Goal: Check status: Check status

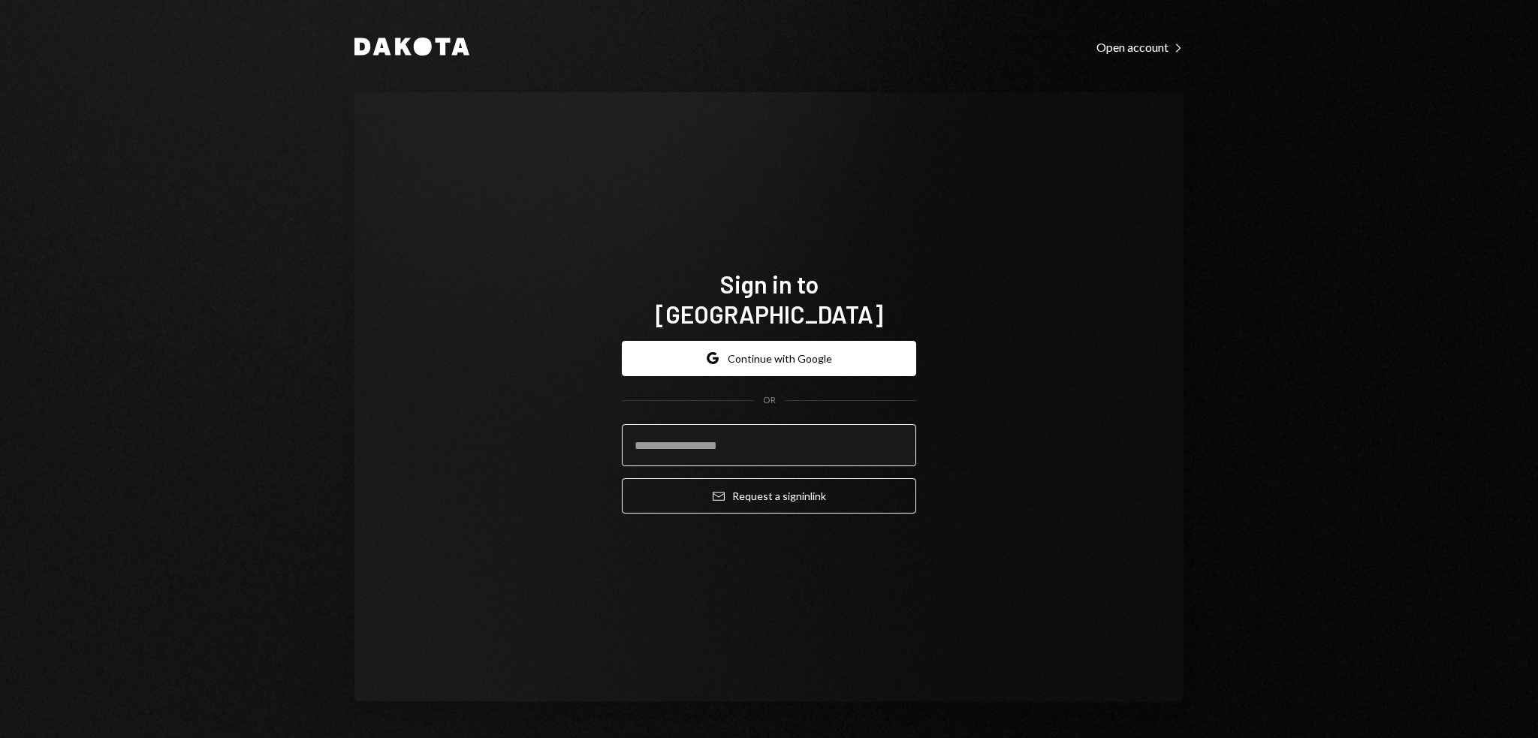
click at [777, 427] on input "email" at bounding box center [769, 445] width 294 height 42
type input "**********"
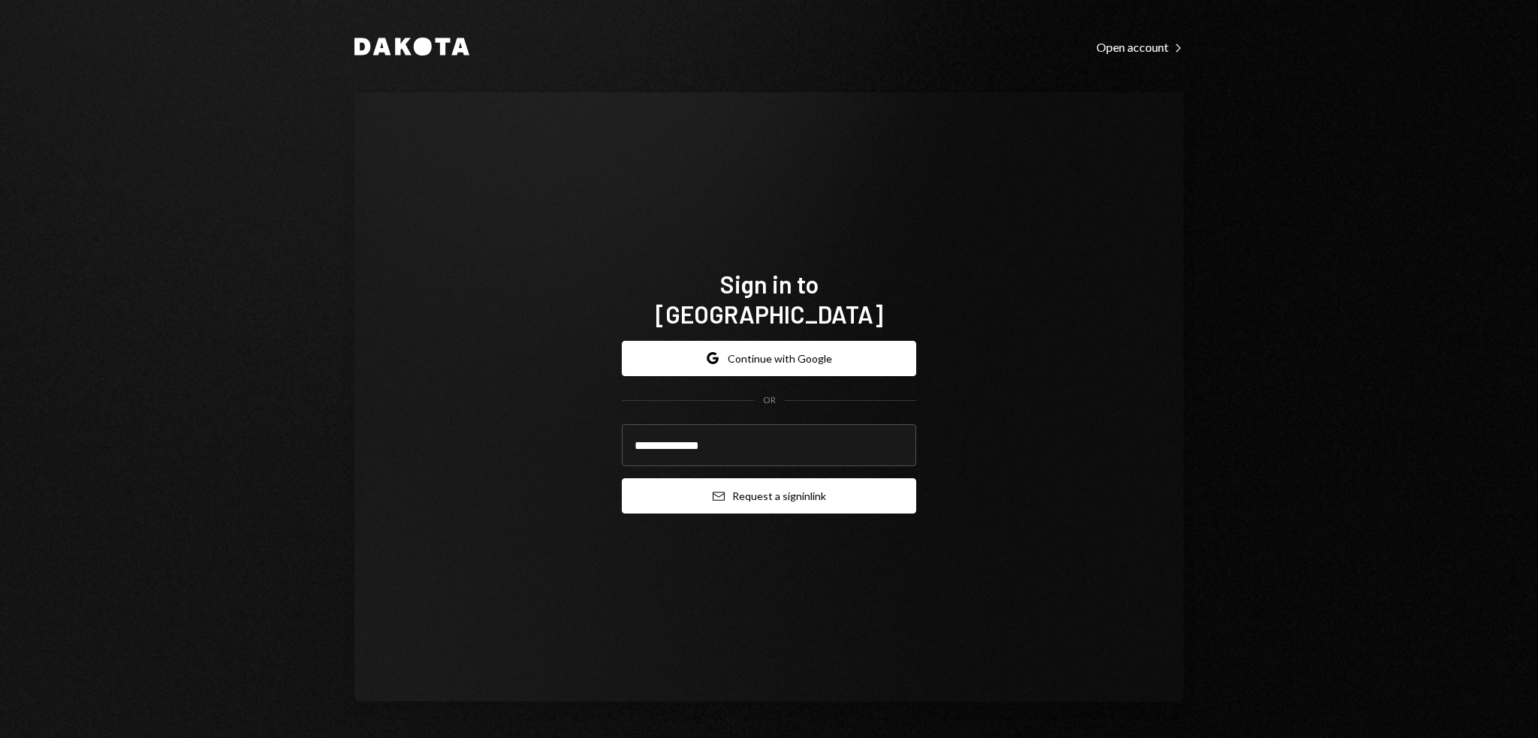
click at [783, 484] on button "Email Request a sign in link" at bounding box center [769, 495] width 294 height 35
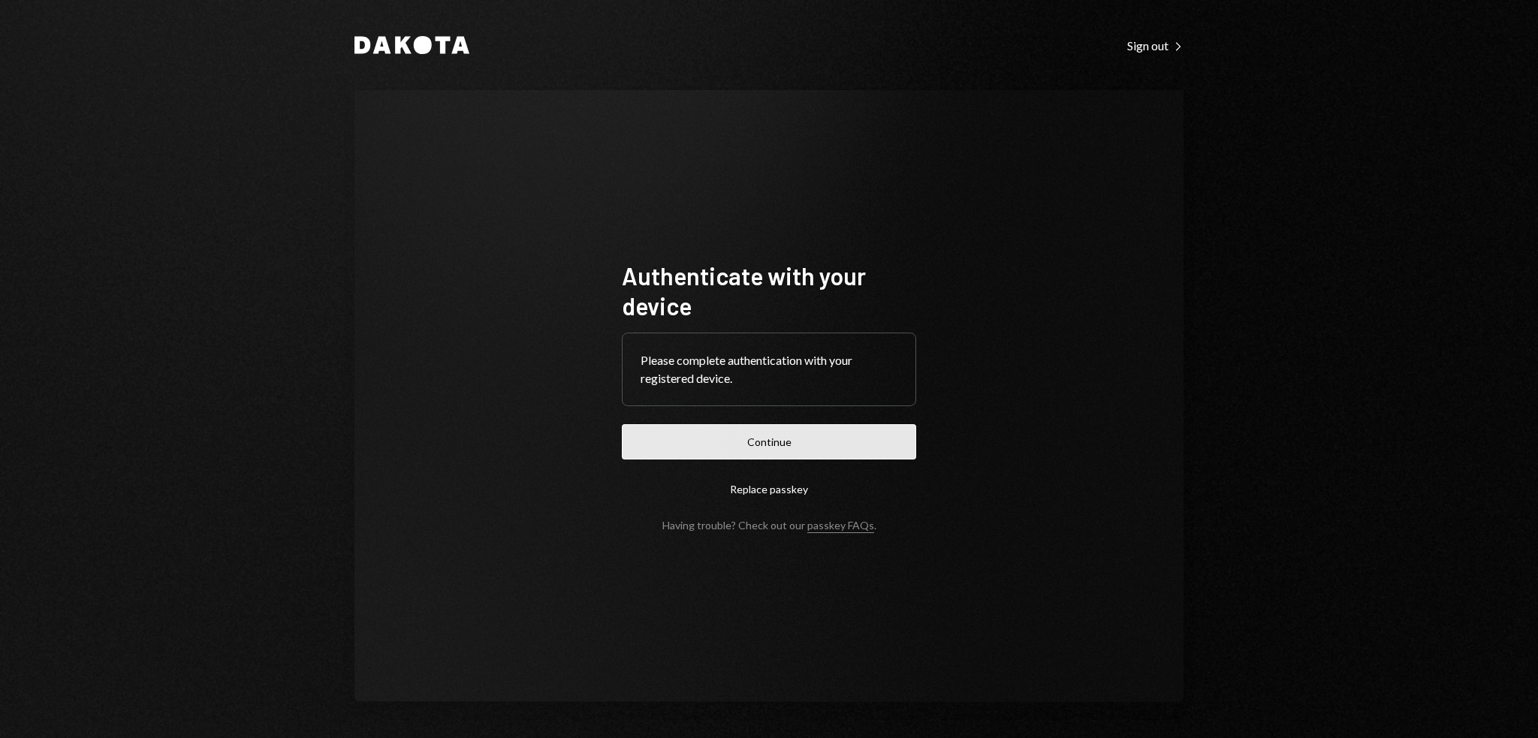
click at [784, 442] on button "Continue" at bounding box center [769, 441] width 294 height 35
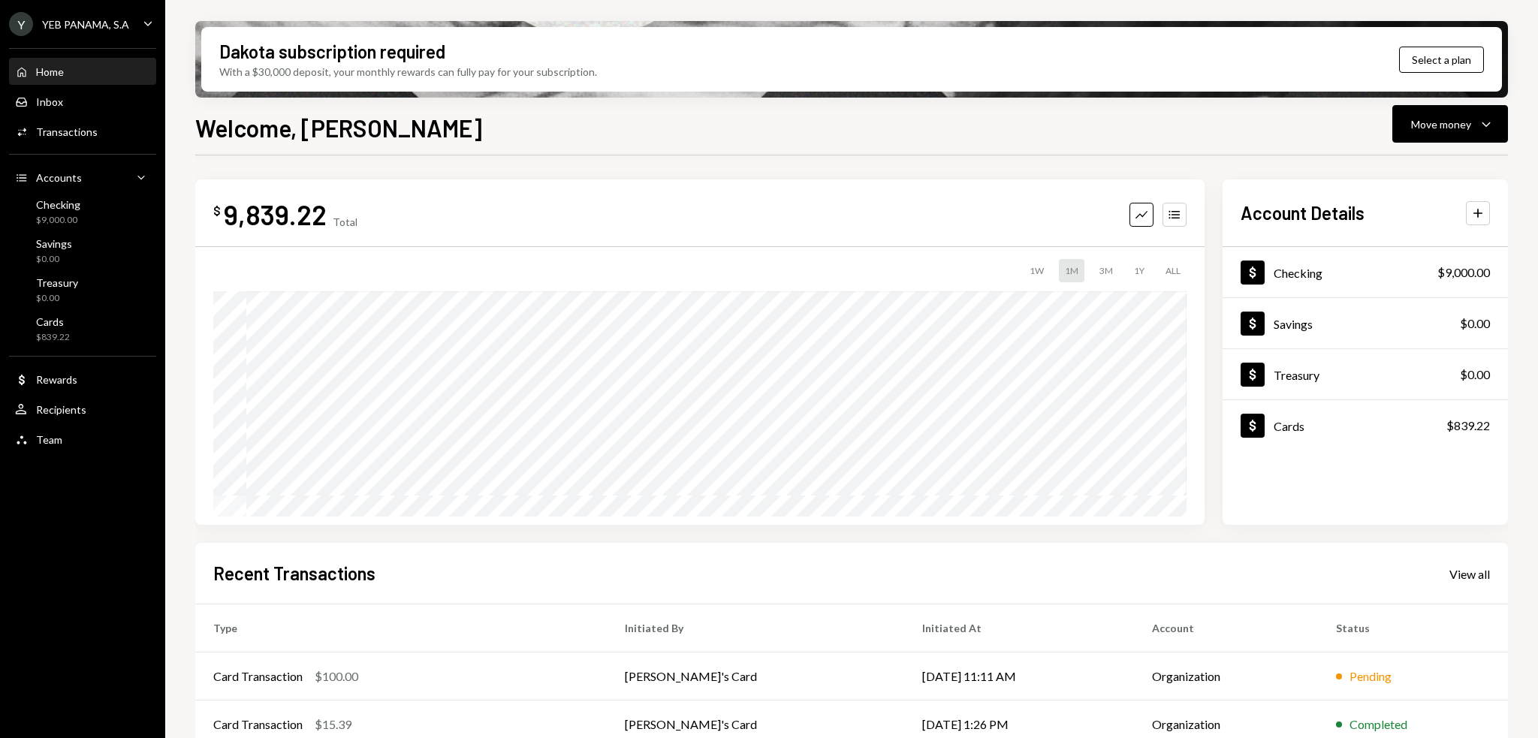
scroll to position [125, 0]
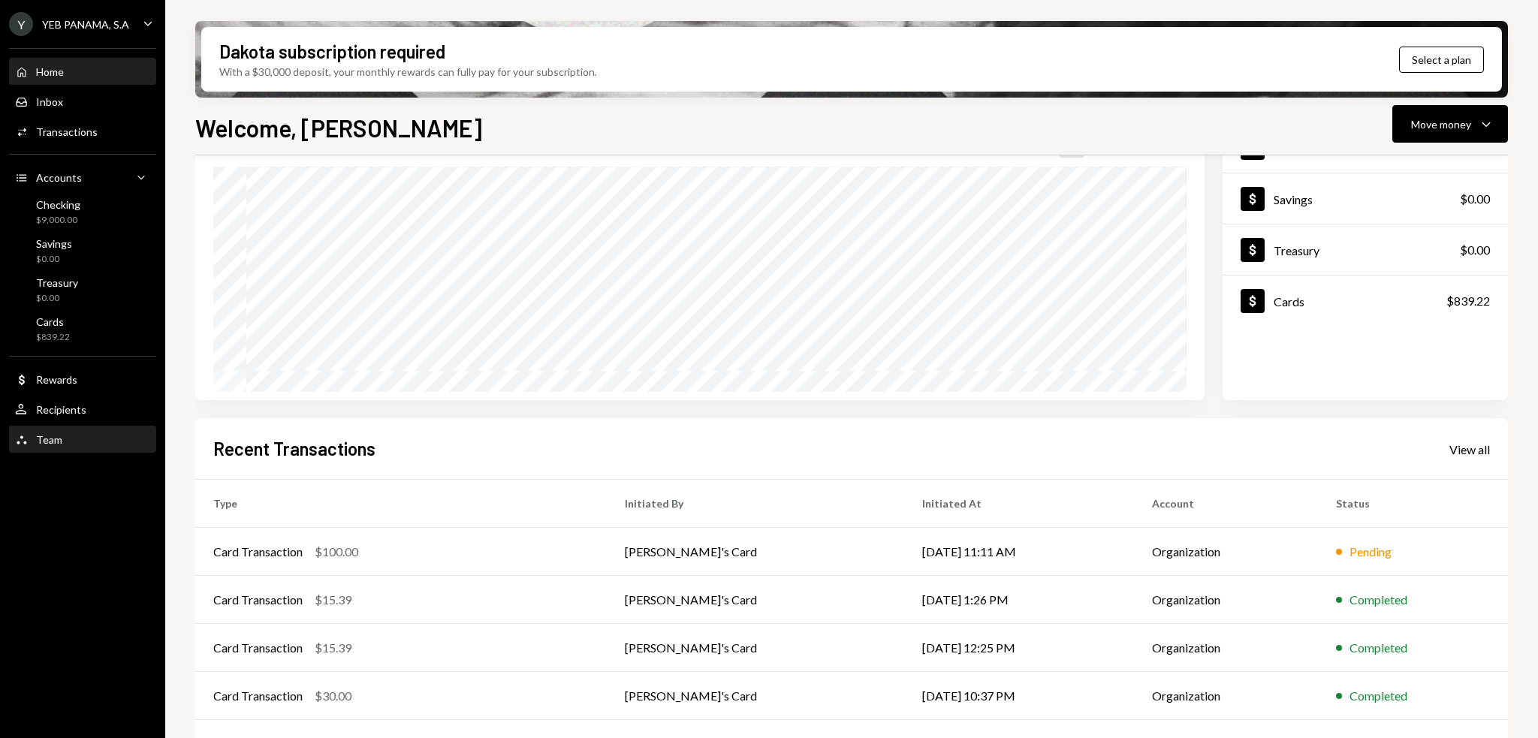
click at [37, 444] on div "Team" at bounding box center [49, 439] width 26 height 13
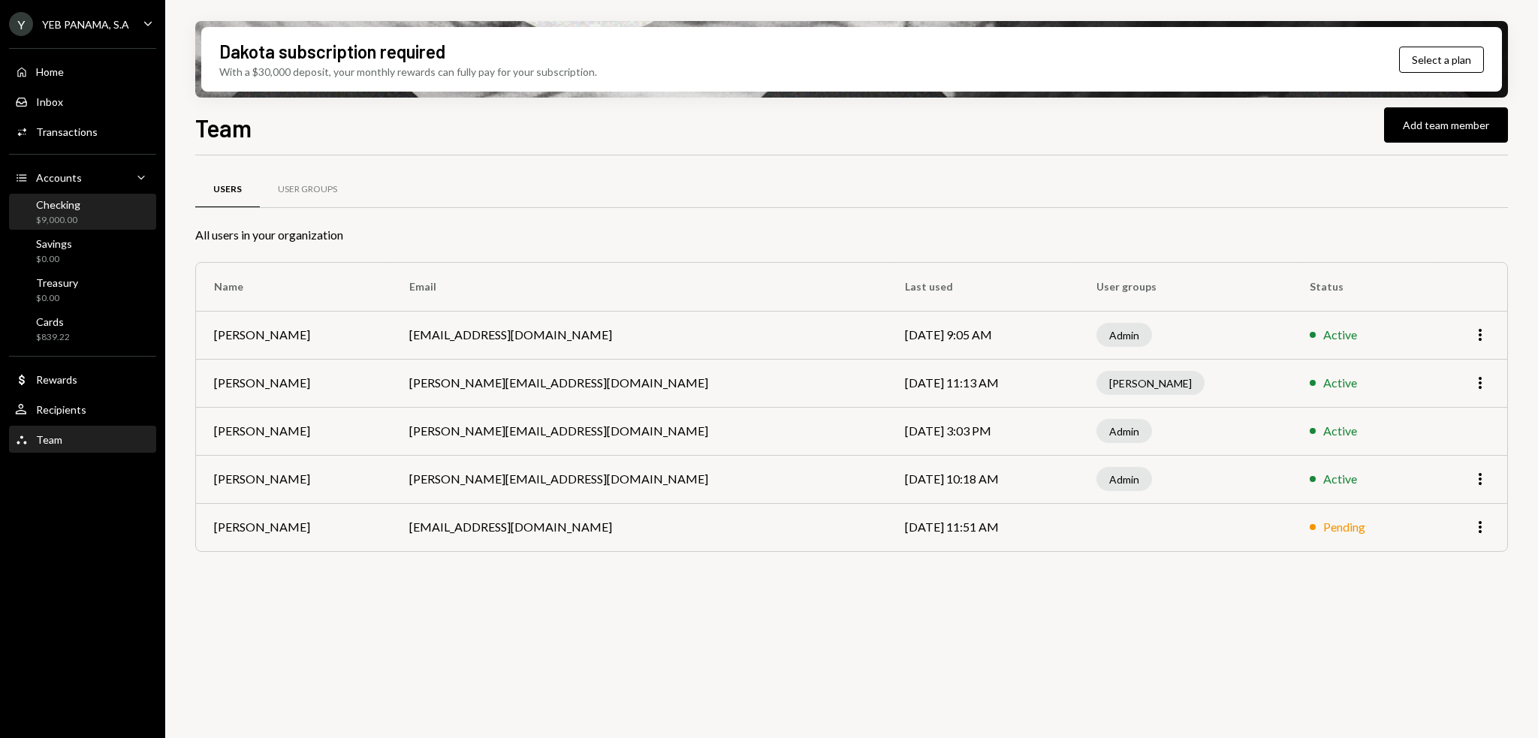
click at [62, 204] on div "Checking" at bounding box center [58, 204] width 44 height 13
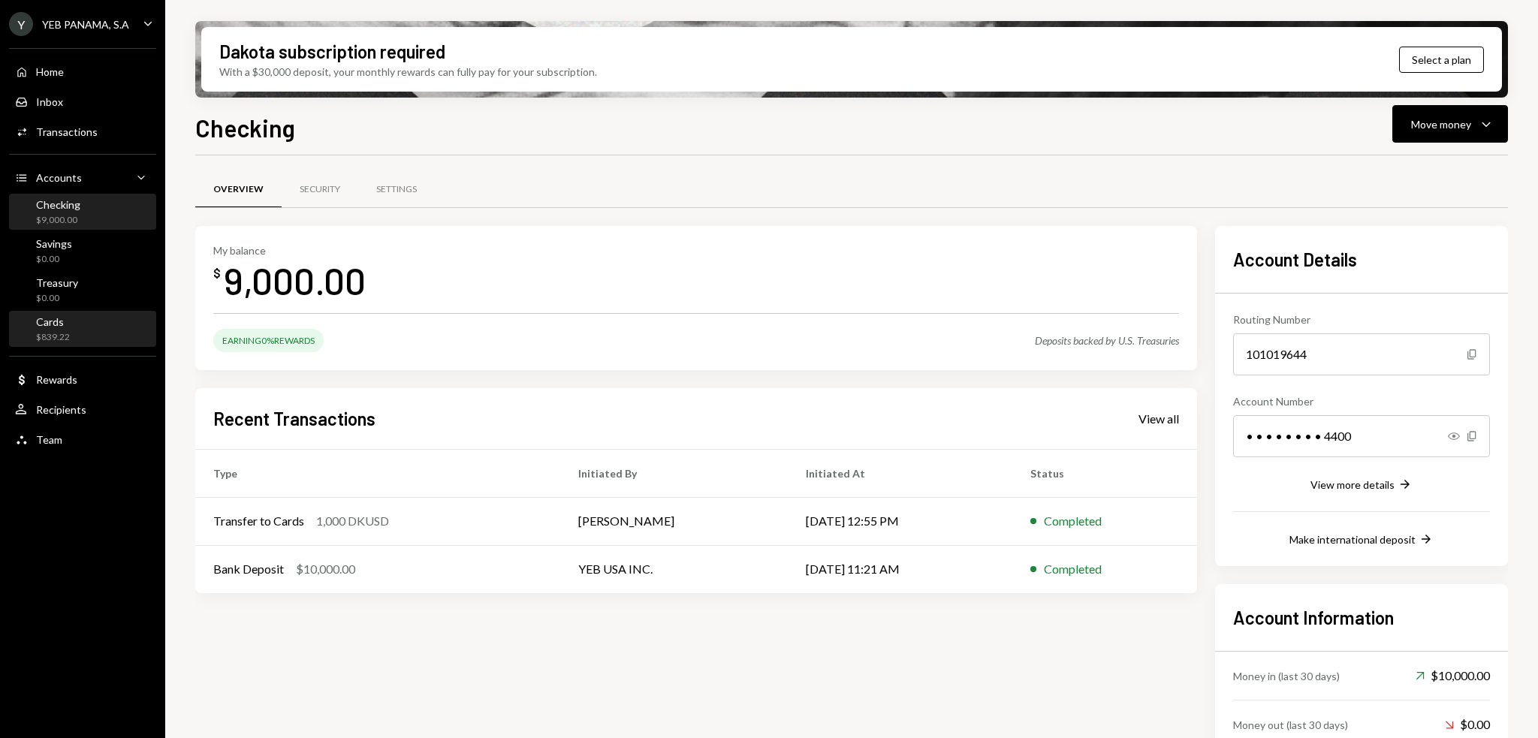
click at [60, 333] on div "$839.22" at bounding box center [53, 337] width 34 height 13
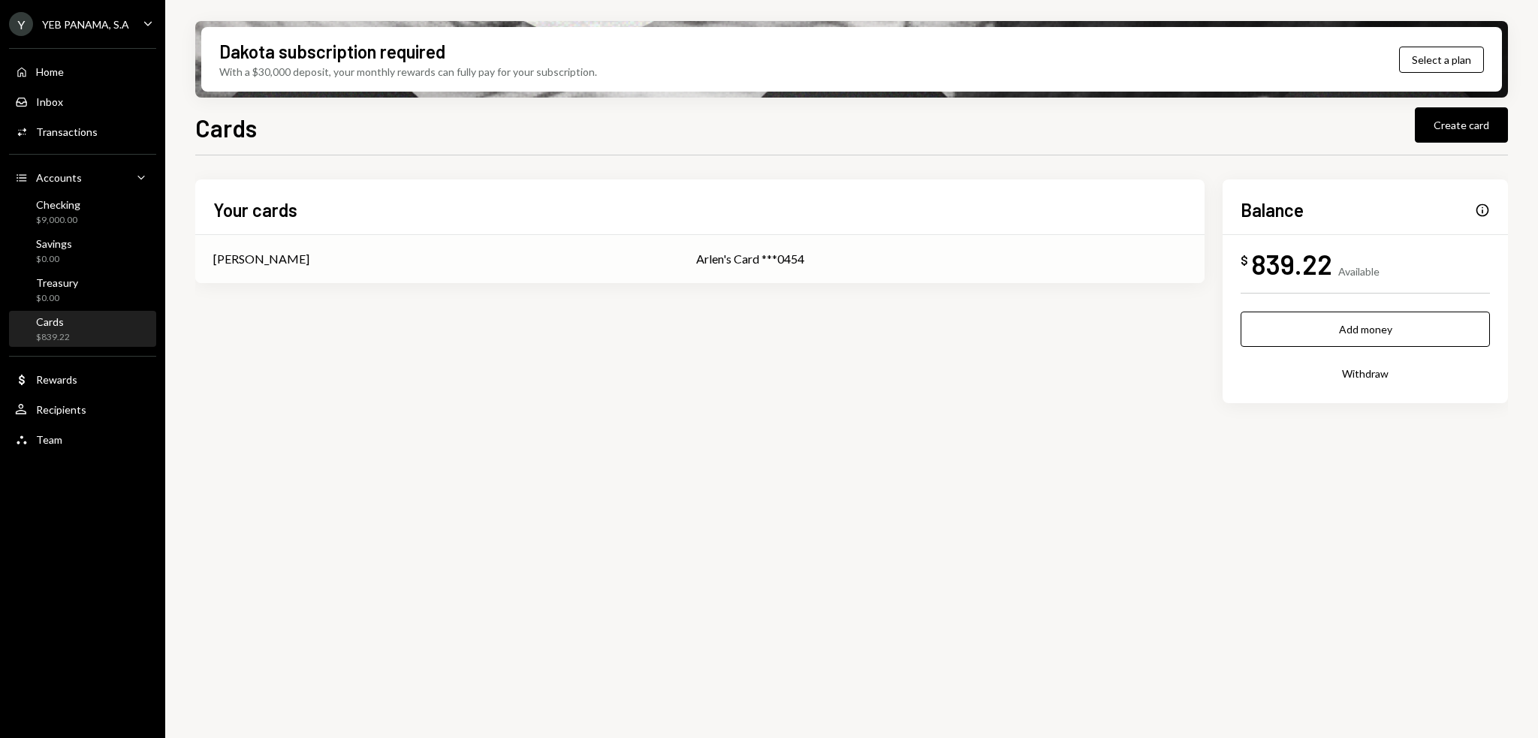
click at [279, 267] on div "Arlen Lozano" at bounding box center [261, 259] width 96 height 18
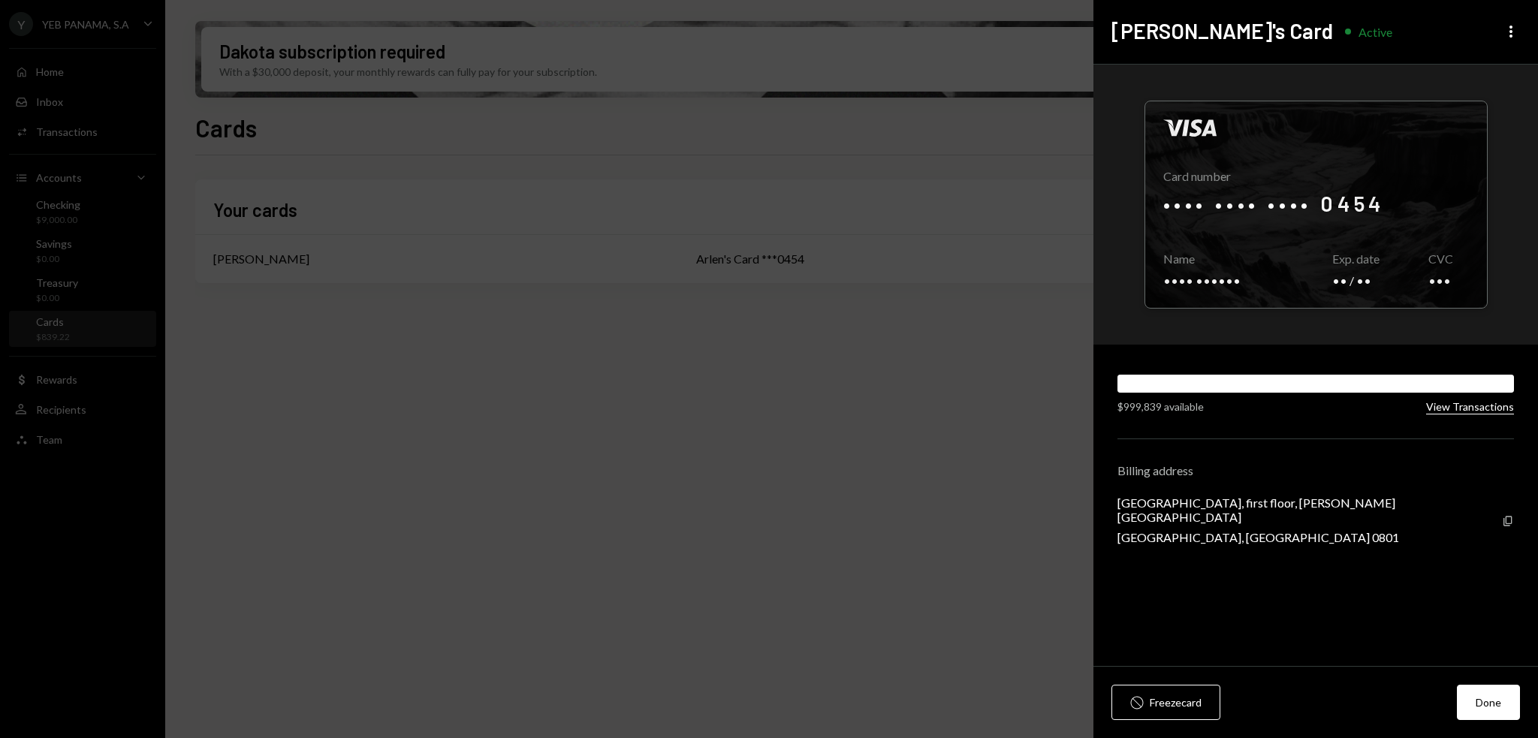
click at [1434, 410] on button "View Transactions" at bounding box center [1470, 407] width 88 height 14
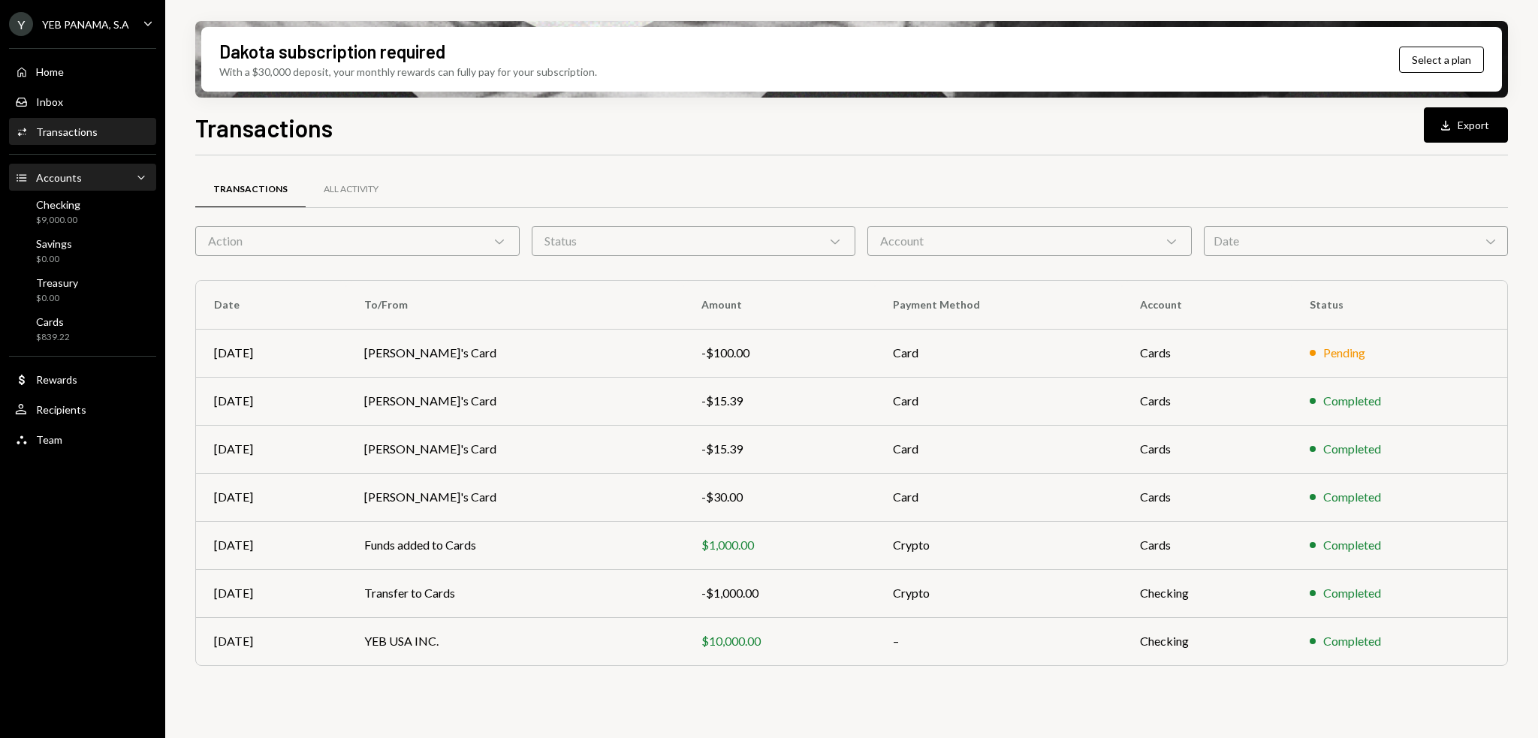
click at [63, 181] on div "Accounts" at bounding box center [59, 177] width 46 height 13
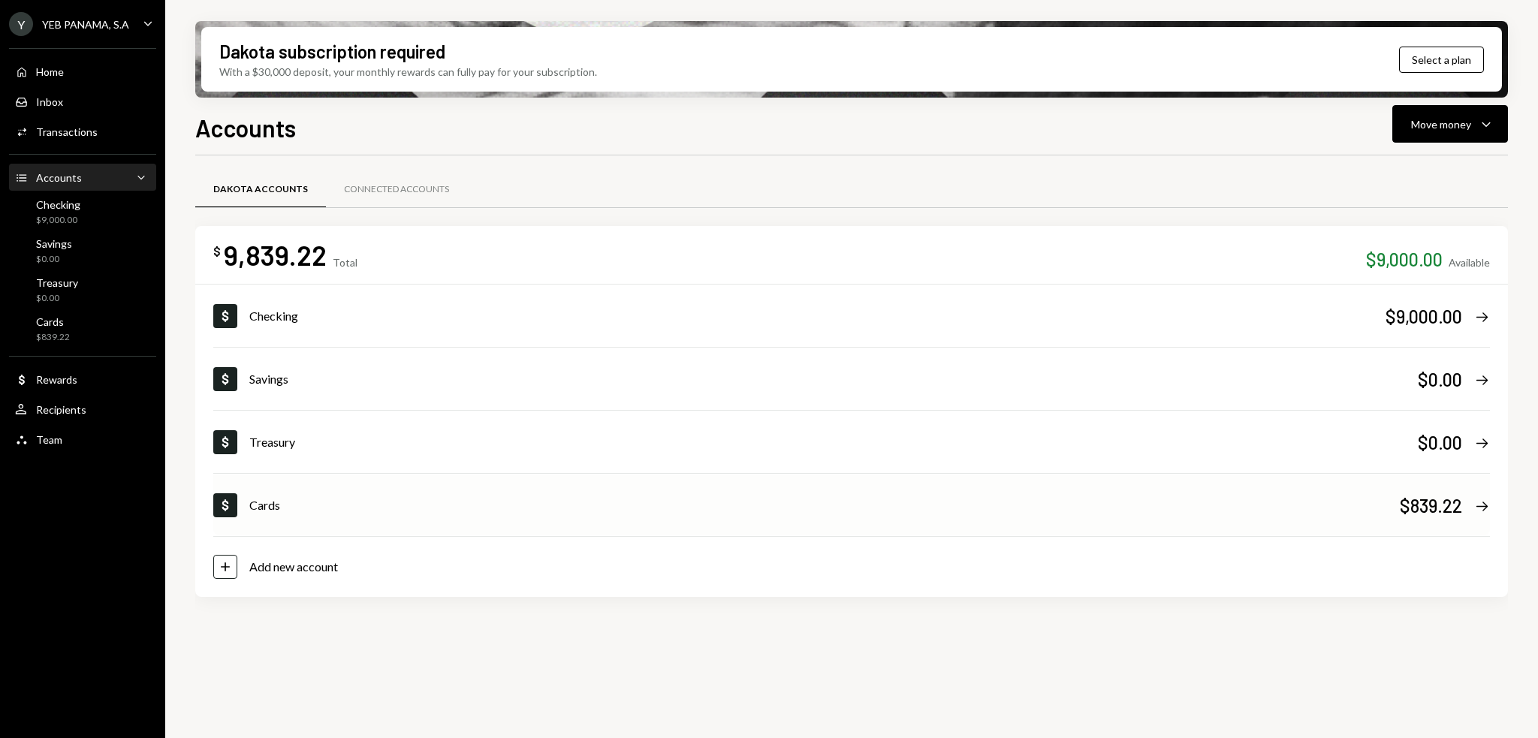
click at [246, 495] on div "Dollar Cards $839.22 Right Arrow" at bounding box center [851, 505] width 1277 height 60
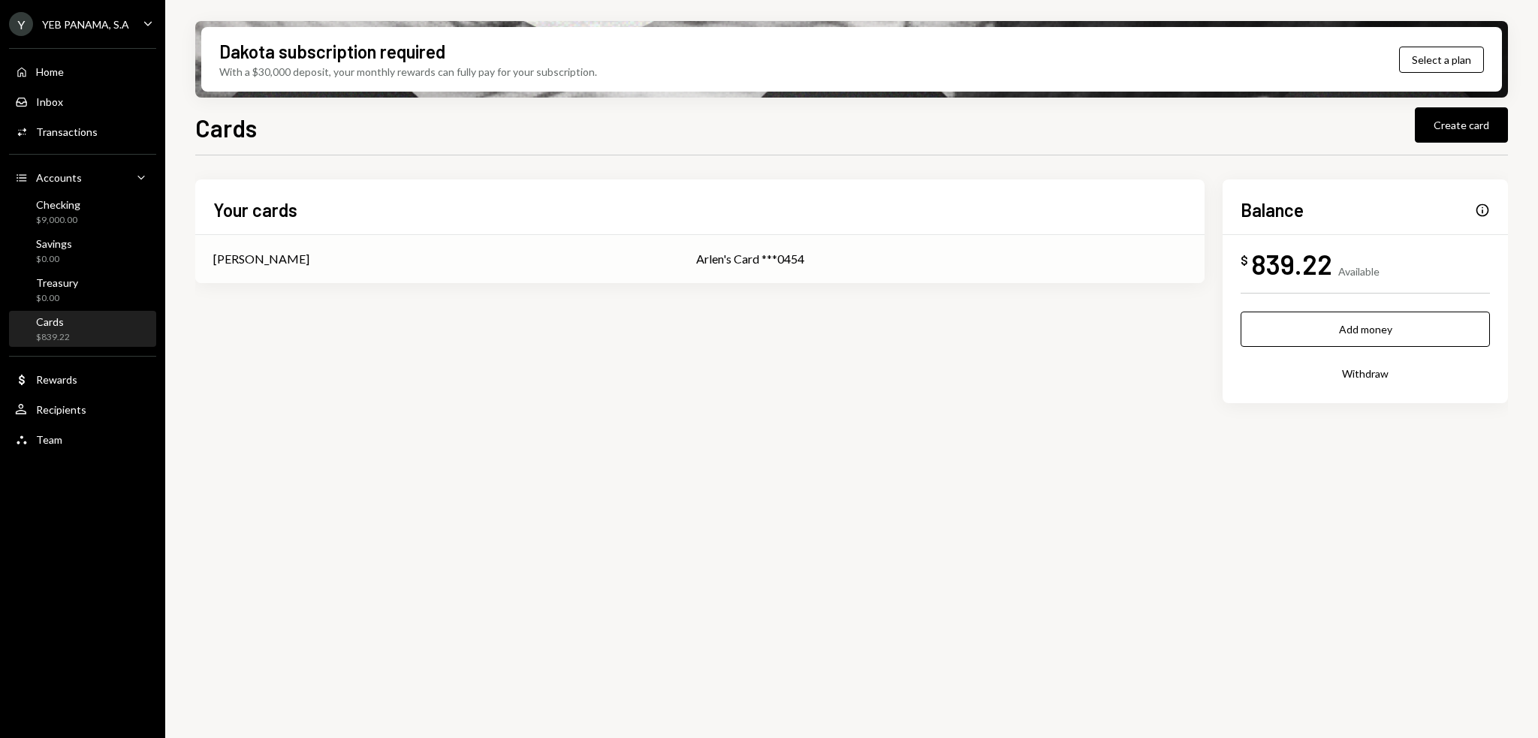
click at [696, 267] on div "Arlen's Card ***0454" at bounding box center [941, 259] width 490 height 18
click at [81, 329] on div "Cards $839.22" at bounding box center [82, 329] width 135 height 29
click at [73, 322] on div "Cards $839.22" at bounding box center [82, 329] width 135 height 29
click at [952, 252] on div "Arlen's Card ***0454" at bounding box center [941, 259] width 490 height 18
click at [610, 267] on td "Arlen Lozano" at bounding box center [436, 259] width 483 height 48
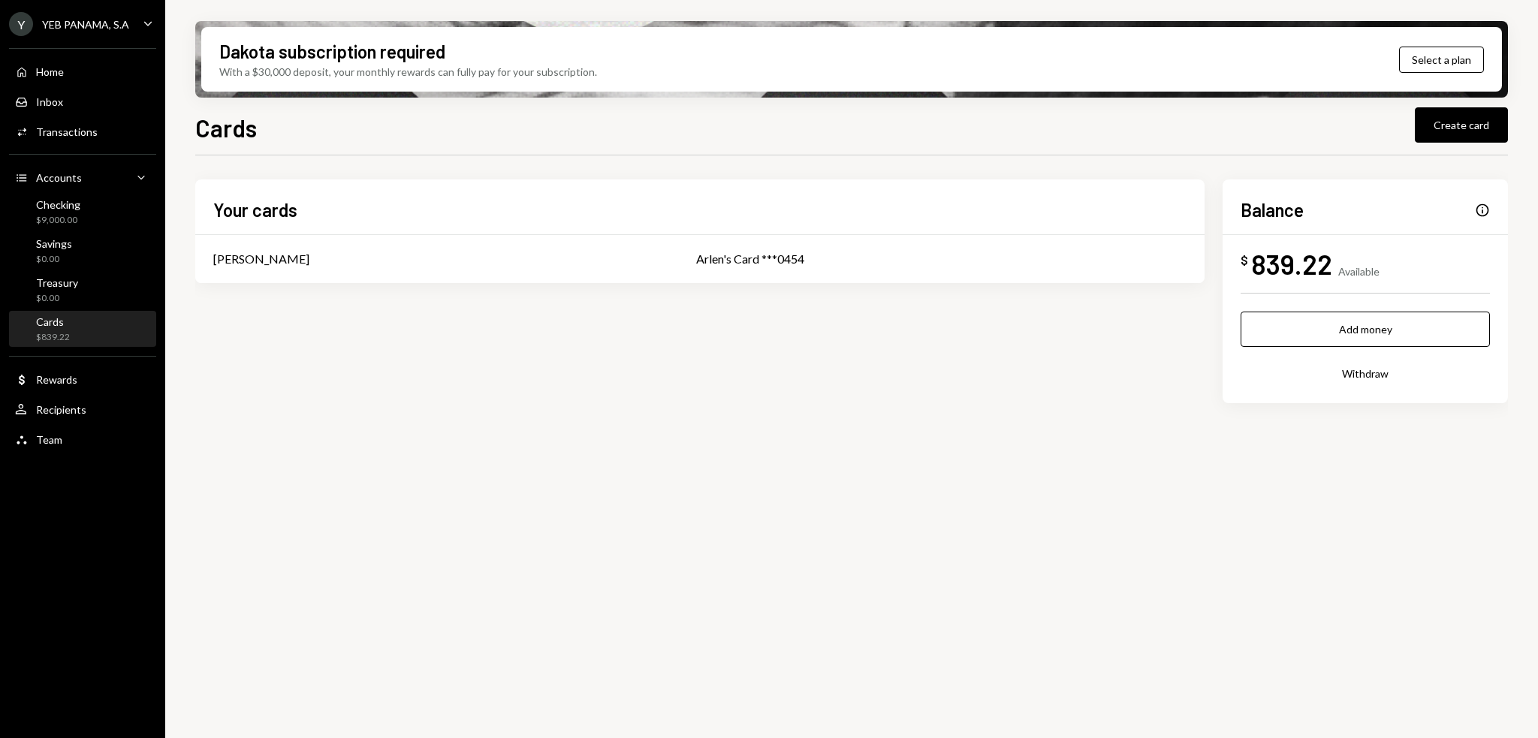
click at [97, 198] on div "Checking $9,000.00" at bounding box center [82, 212] width 135 height 35
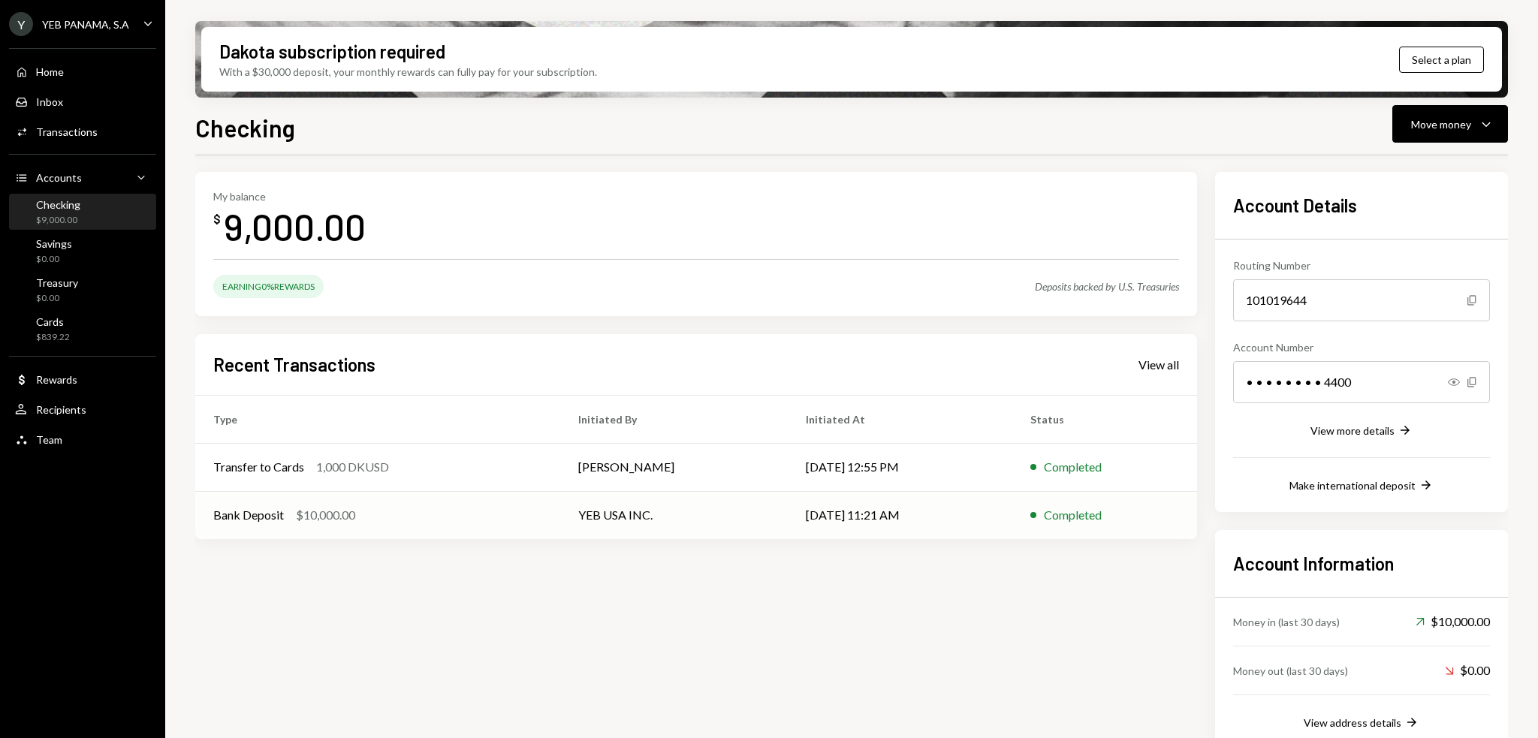
scroll to position [77, 0]
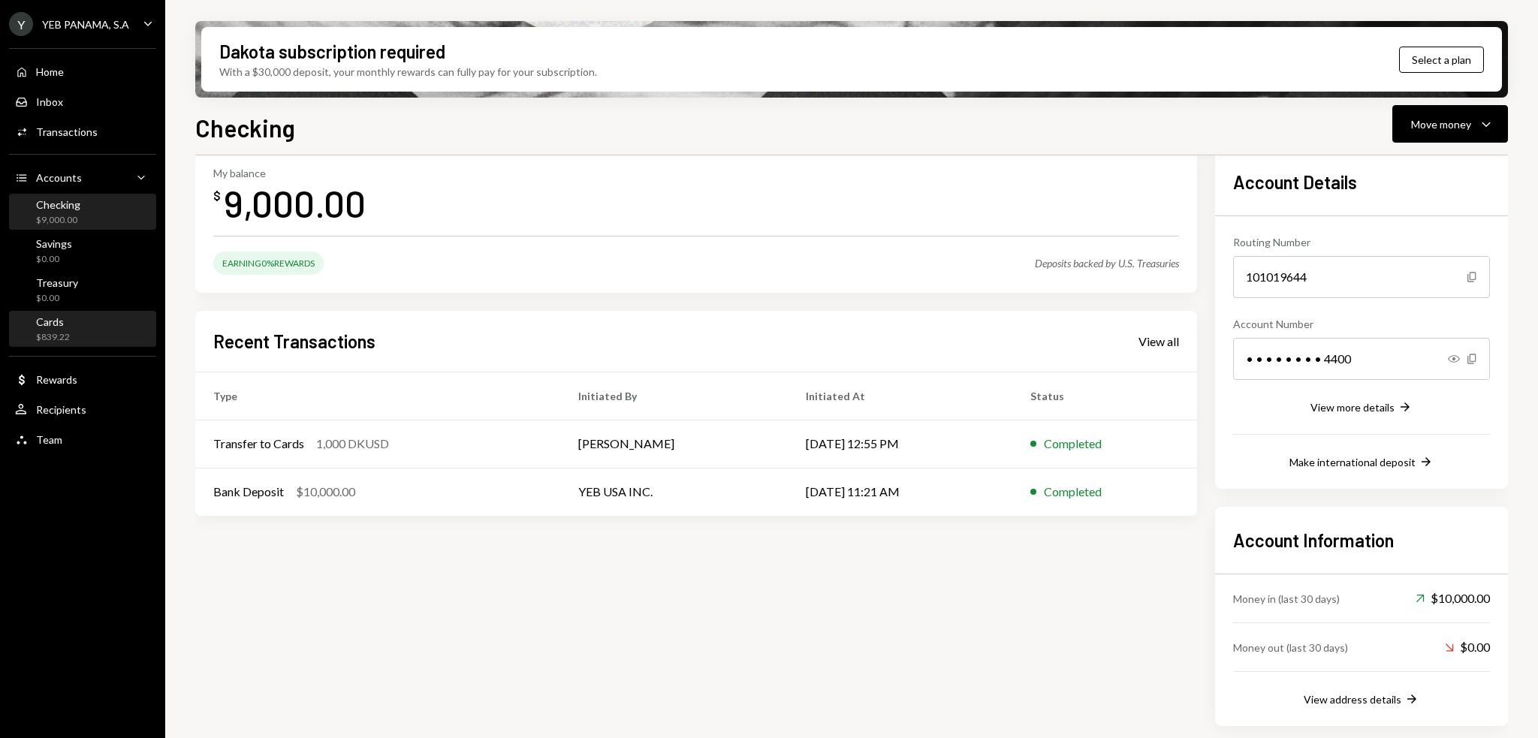
click at [71, 327] on div "Cards $839.22" at bounding box center [82, 329] width 135 height 29
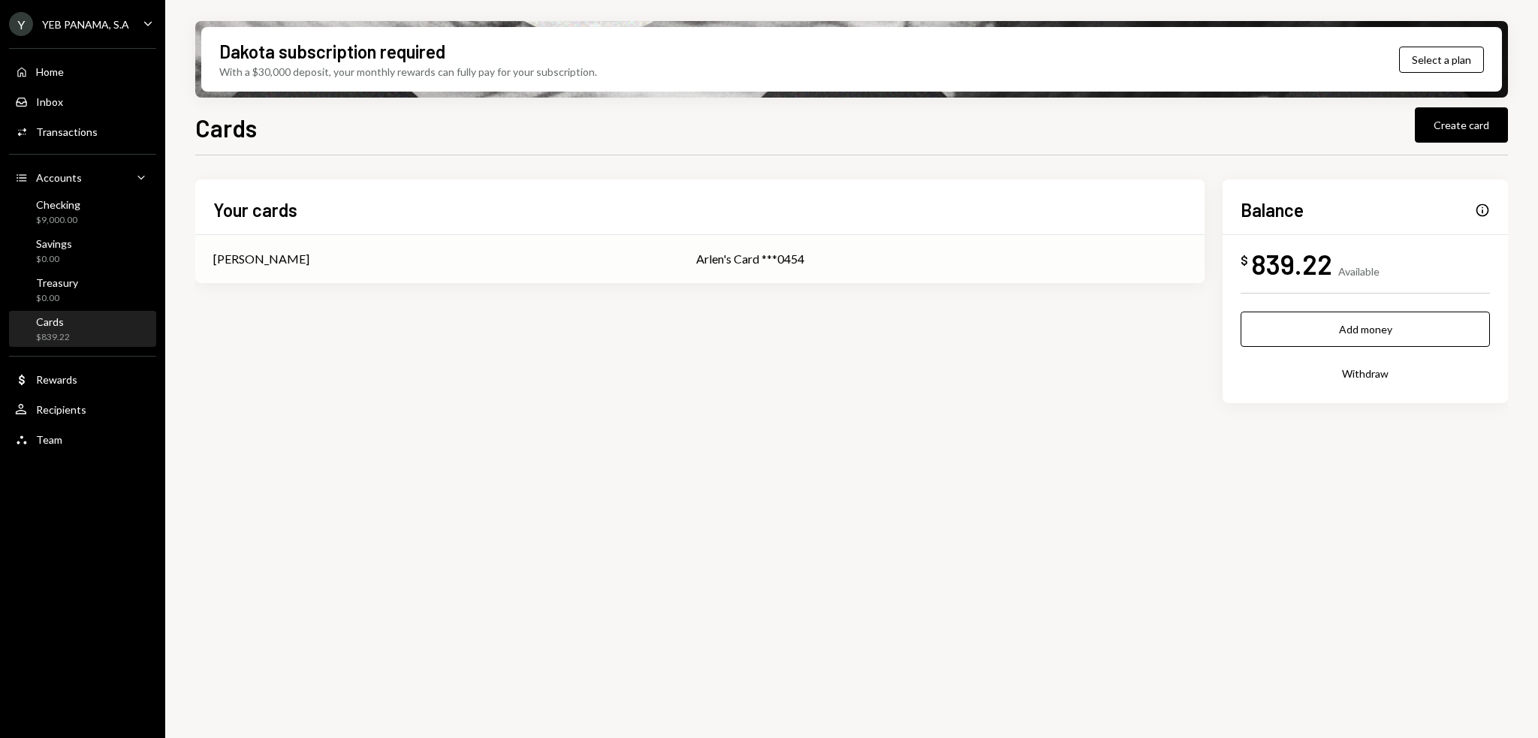
click at [342, 266] on div "[PERSON_NAME]" at bounding box center [436, 259] width 447 height 18
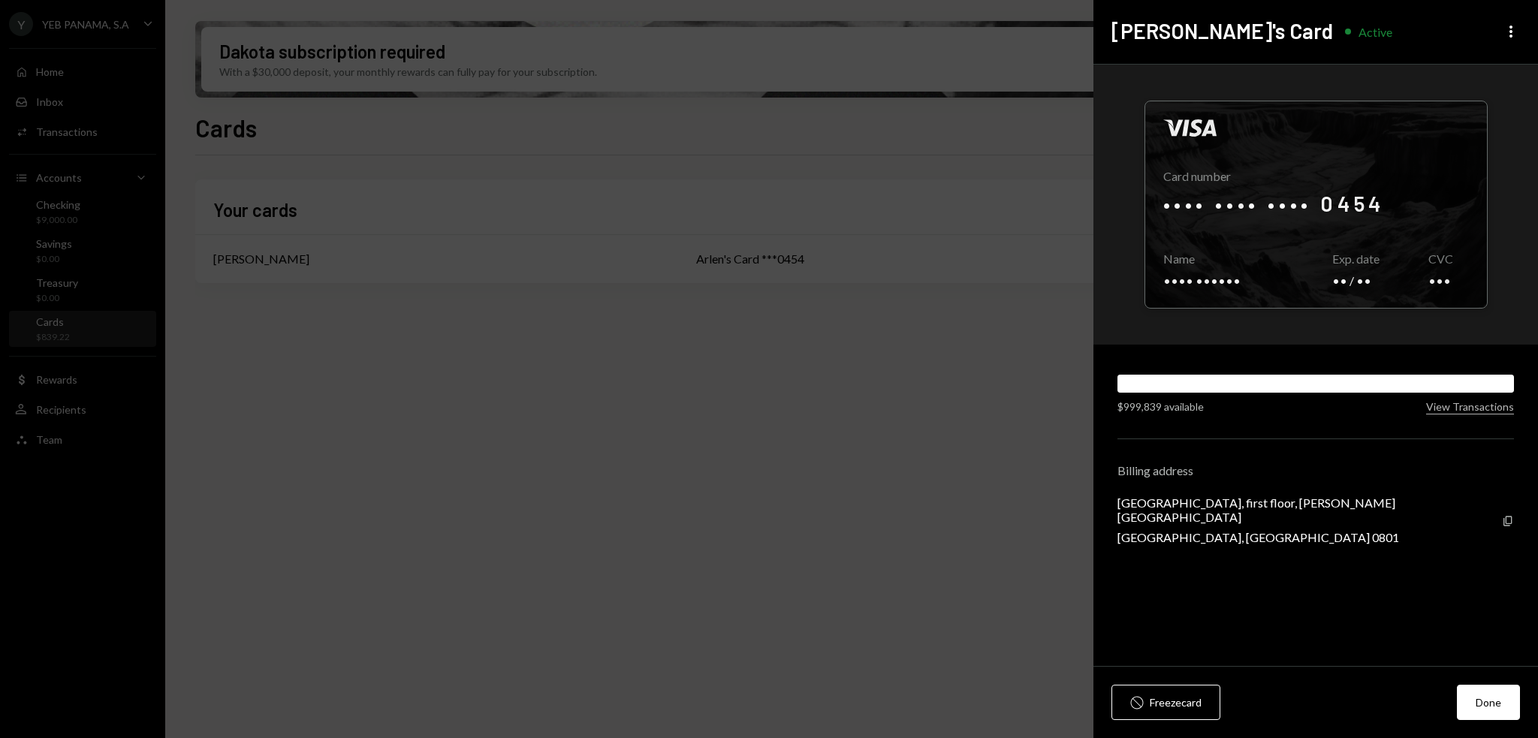
click at [1437, 414] on div "Visa Card number •••• •••• •••• 0454 Copy Name •••• •••••• Copy Exp. date •• / …" at bounding box center [1316, 366] width 445 height 602
click at [1438, 411] on button "View Transactions" at bounding box center [1470, 407] width 88 height 14
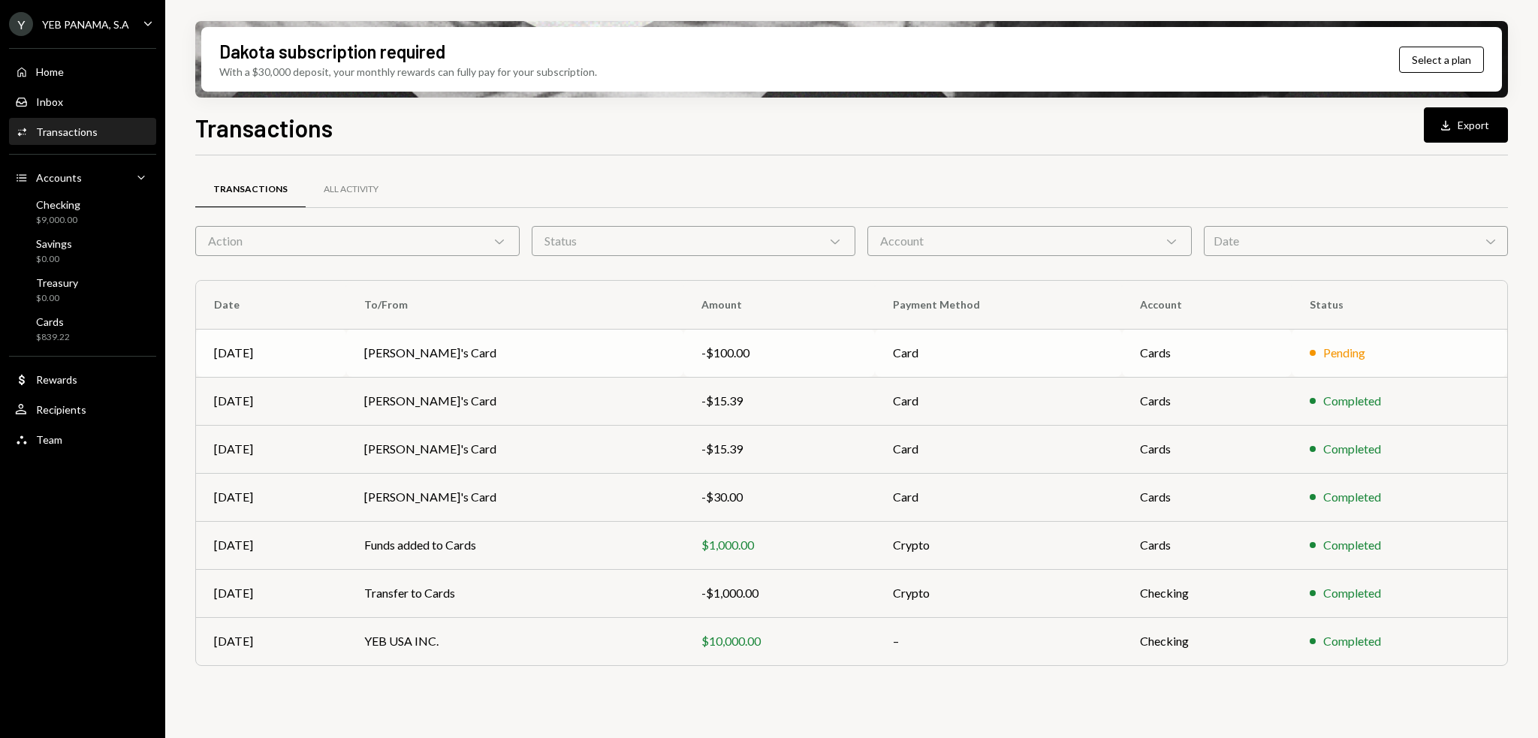
click at [619, 355] on td "Arlen's Card" at bounding box center [514, 353] width 337 height 48
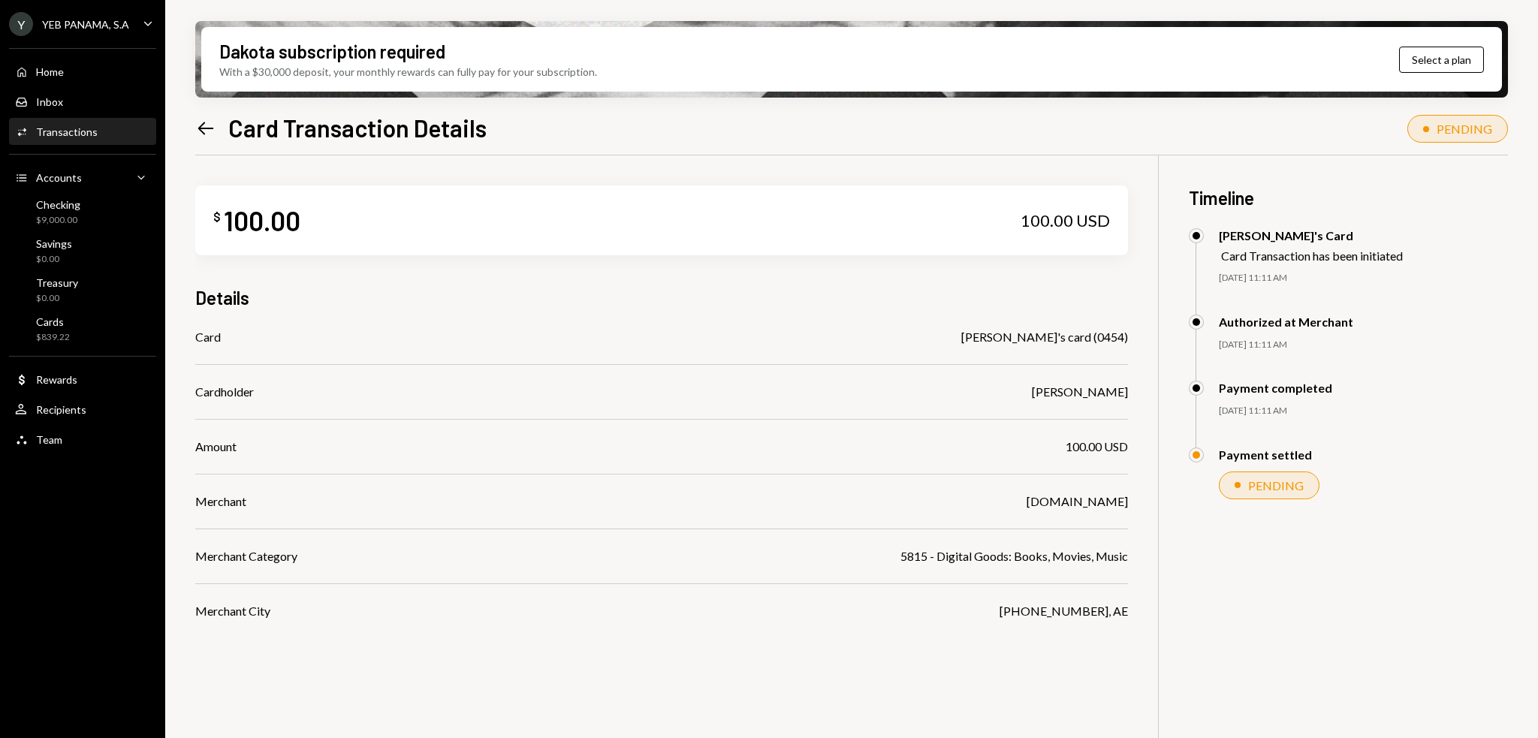
click at [207, 126] on icon "Left Arrow" at bounding box center [205, 128] width 21 height 21
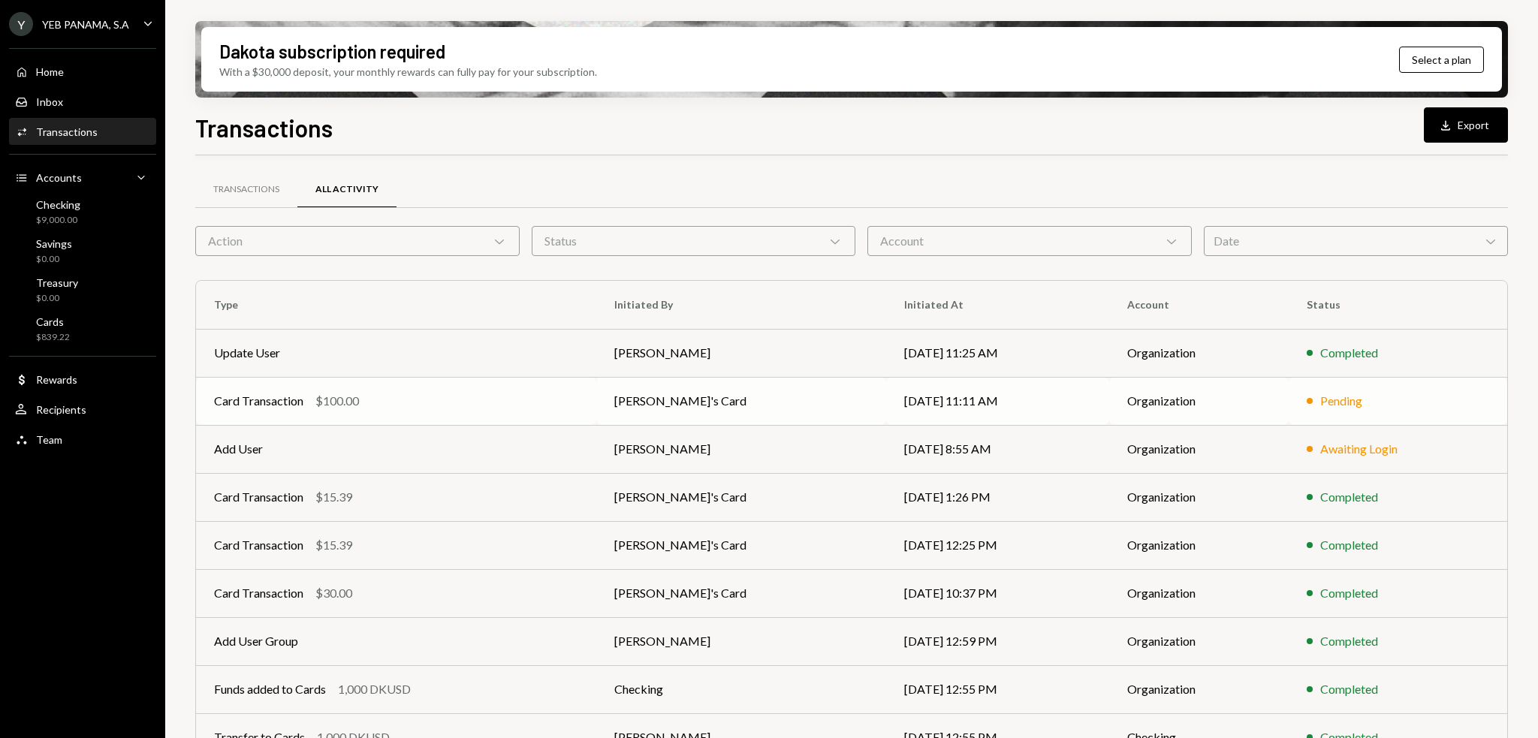
scroll to position [116, 0]
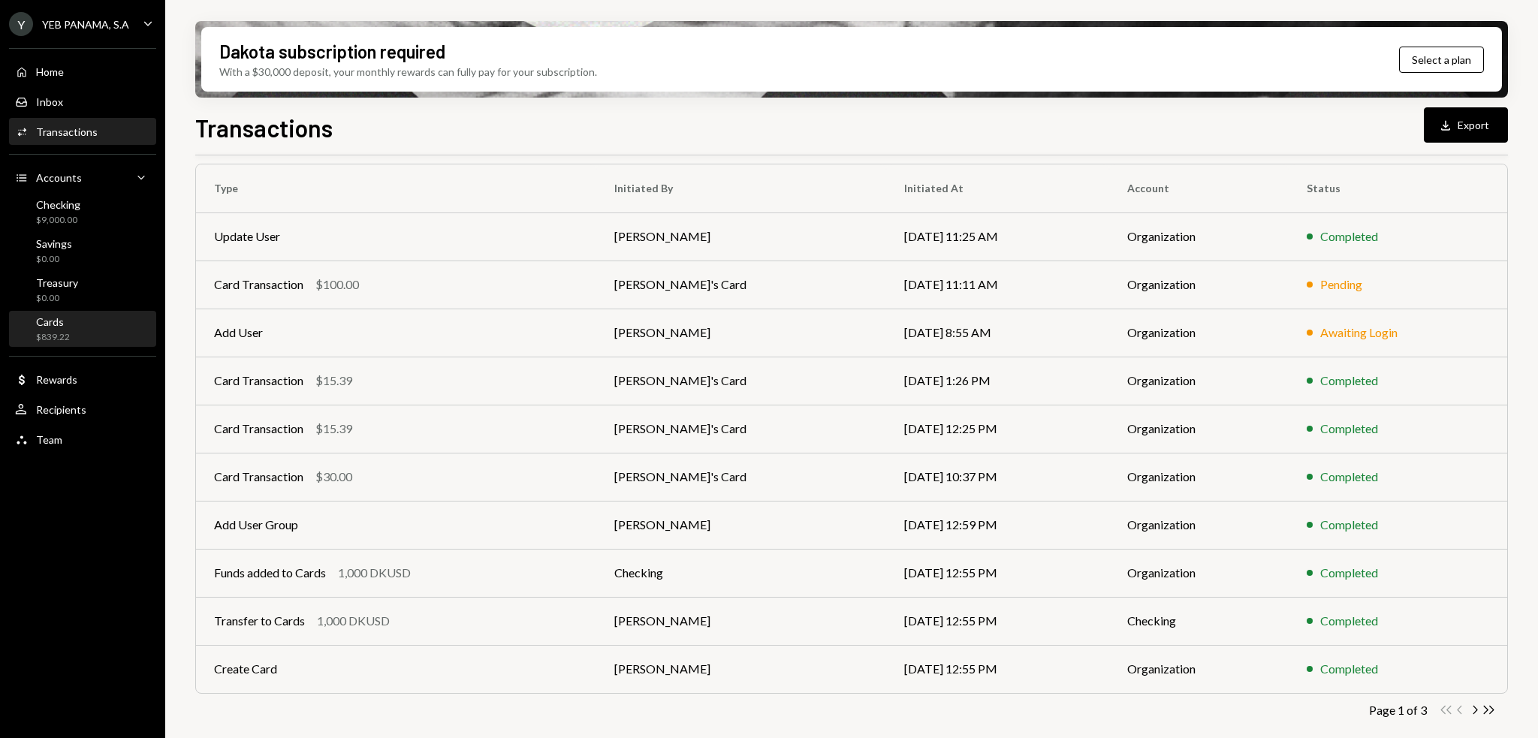
click at [50, 323] on div "Cards" at bounding box center [53, 321] width 34 height 13
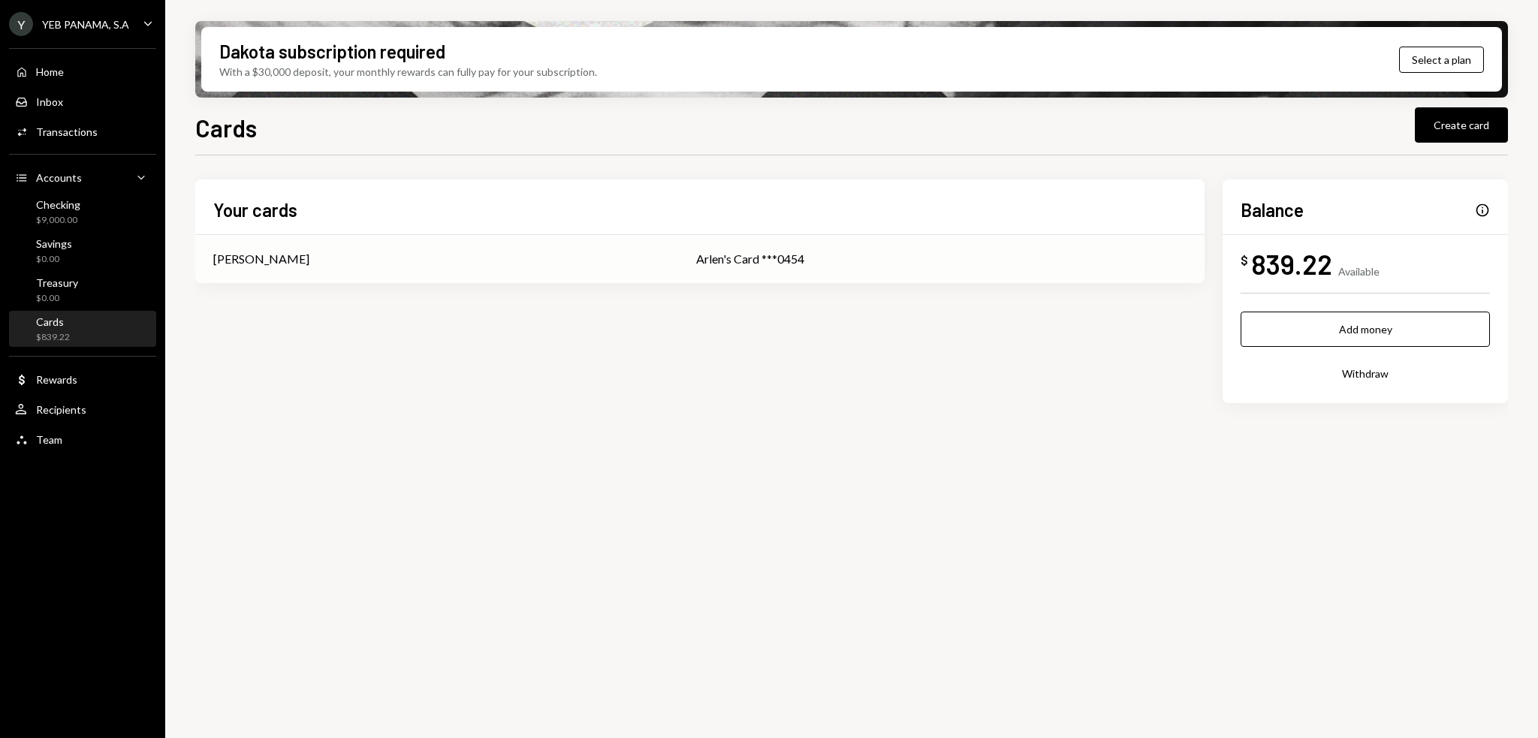
click at [696, 261] on div "Arlen's Card ***0454" at bounding box center [941, 259] width 490 height 18
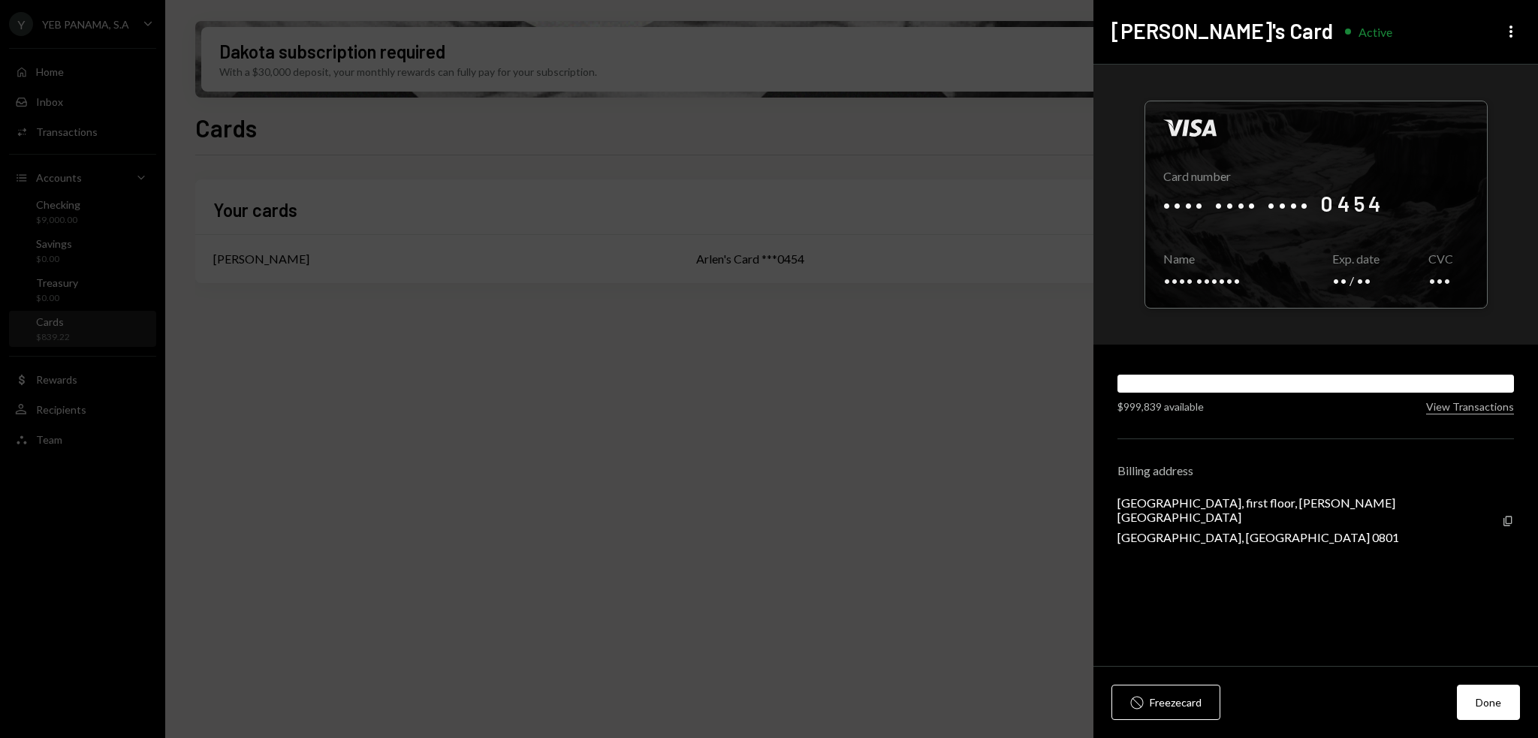
click at [1448, 397] on div "$999,839 available View Transactions" at bounding box center [1316, 395] width 397 height 40
click at [1450, 403] on button "View Transactions" at bounding box center [1470, 407] width 88 height 14
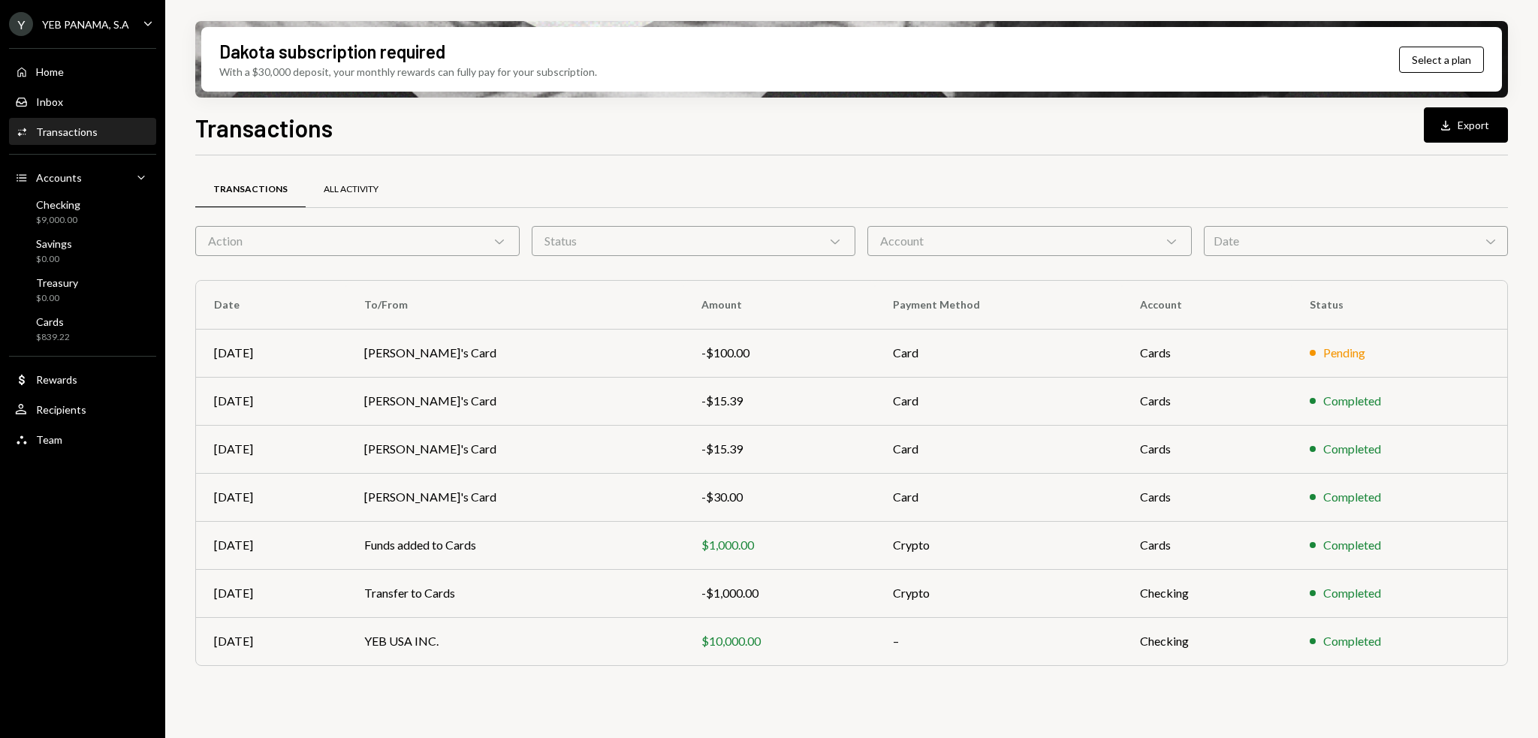
click at [348, 198] on div "All Activity" at bounding box center [351, 190] width 91 height 36
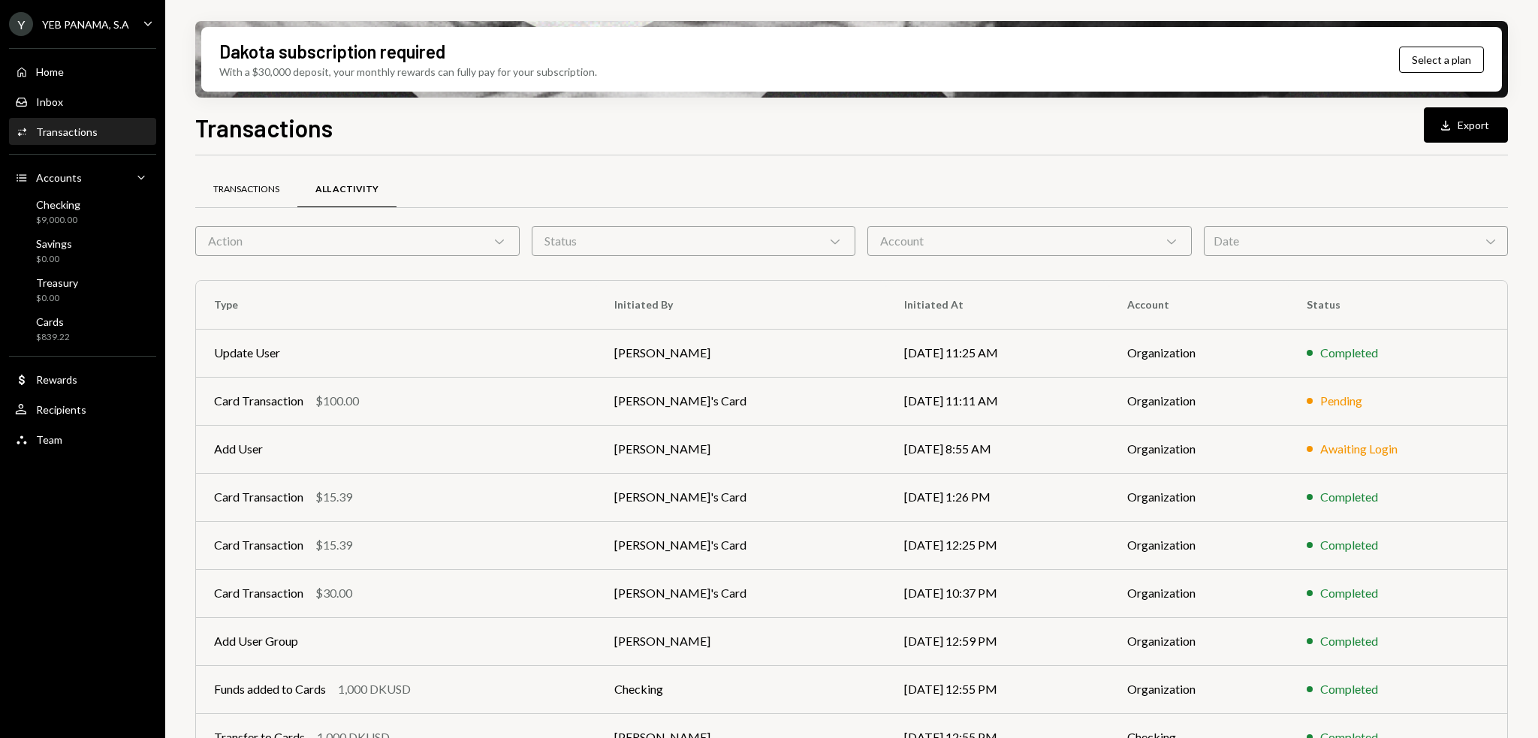
click at [264, 186] on div "Transactions" at bounding box center [246, 189] width 66 height 13
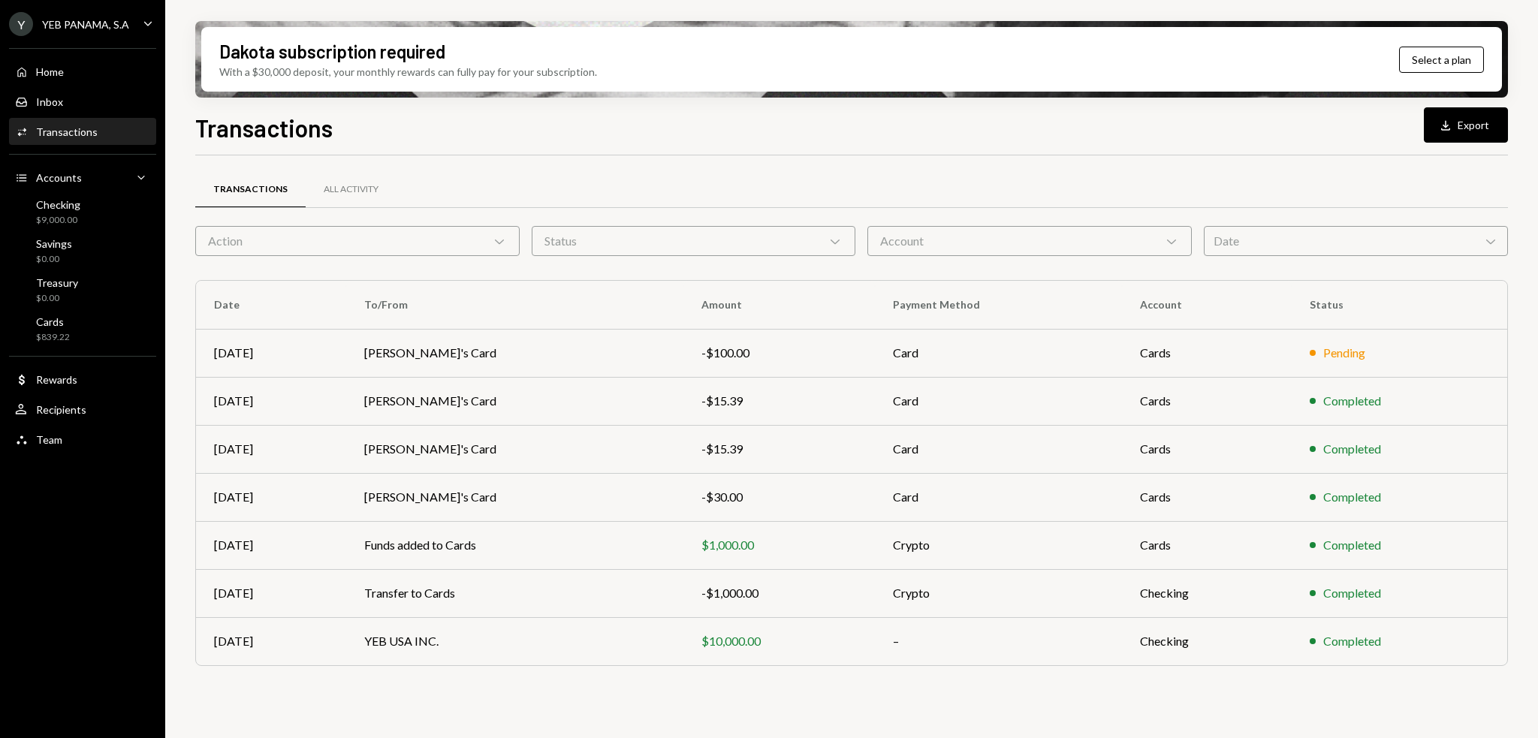
click at [347, 231] on div "Action Chevron Down" at bounding box center [357, 241] width 324 height 30
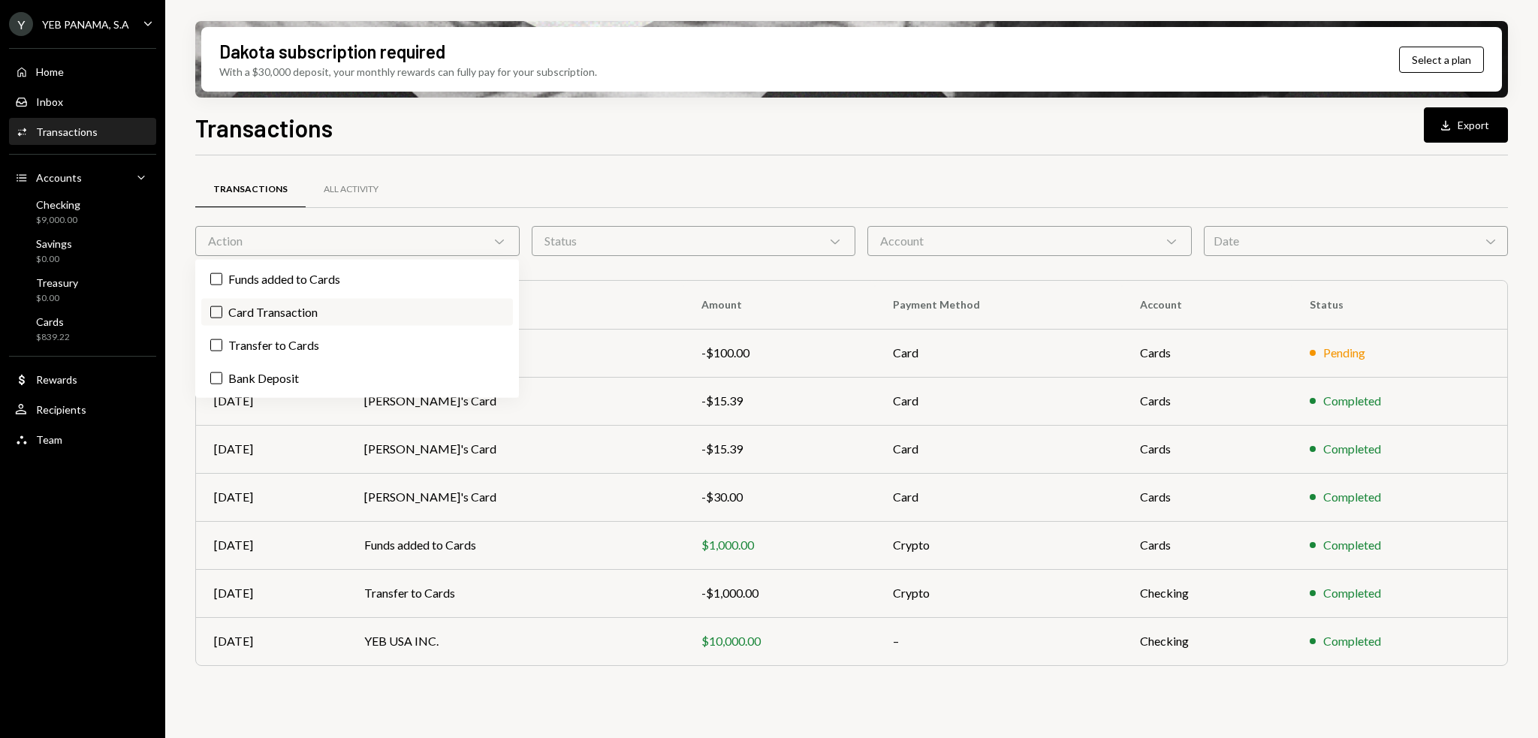
click at [328, 312] on label "Card Transaction" at bounding box center [357, 312] width 312 height 27
click at [222, 312] on button "Card Transaction" at bounding box center [216, 312] width 12 height 12
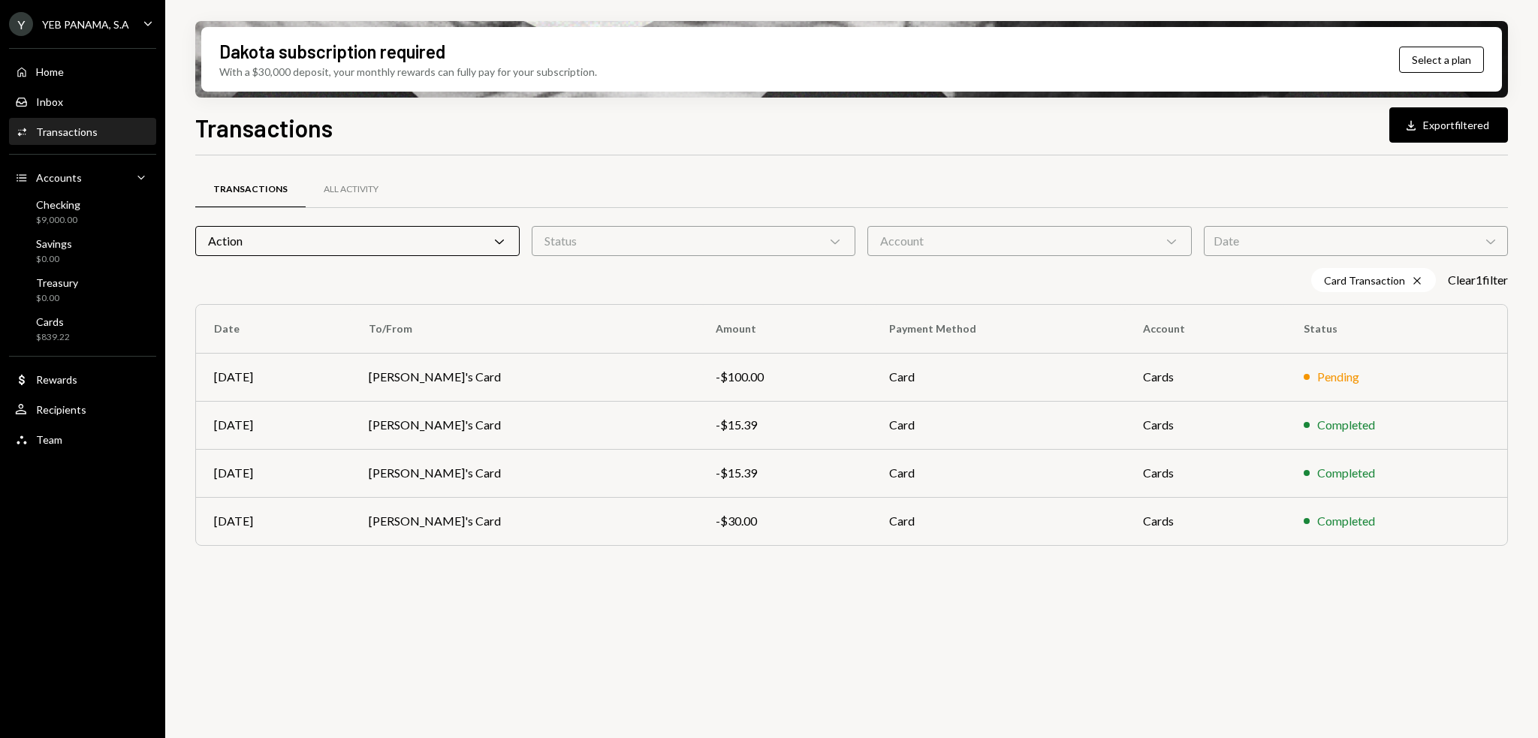
click at [514, 178] on div "Transactions All Activity" at bounding box center [851, 189] width 1313 height 38
click at [104, 332] on div "Cards $839.22" at bounding box center [82, 329] width 135 height 29
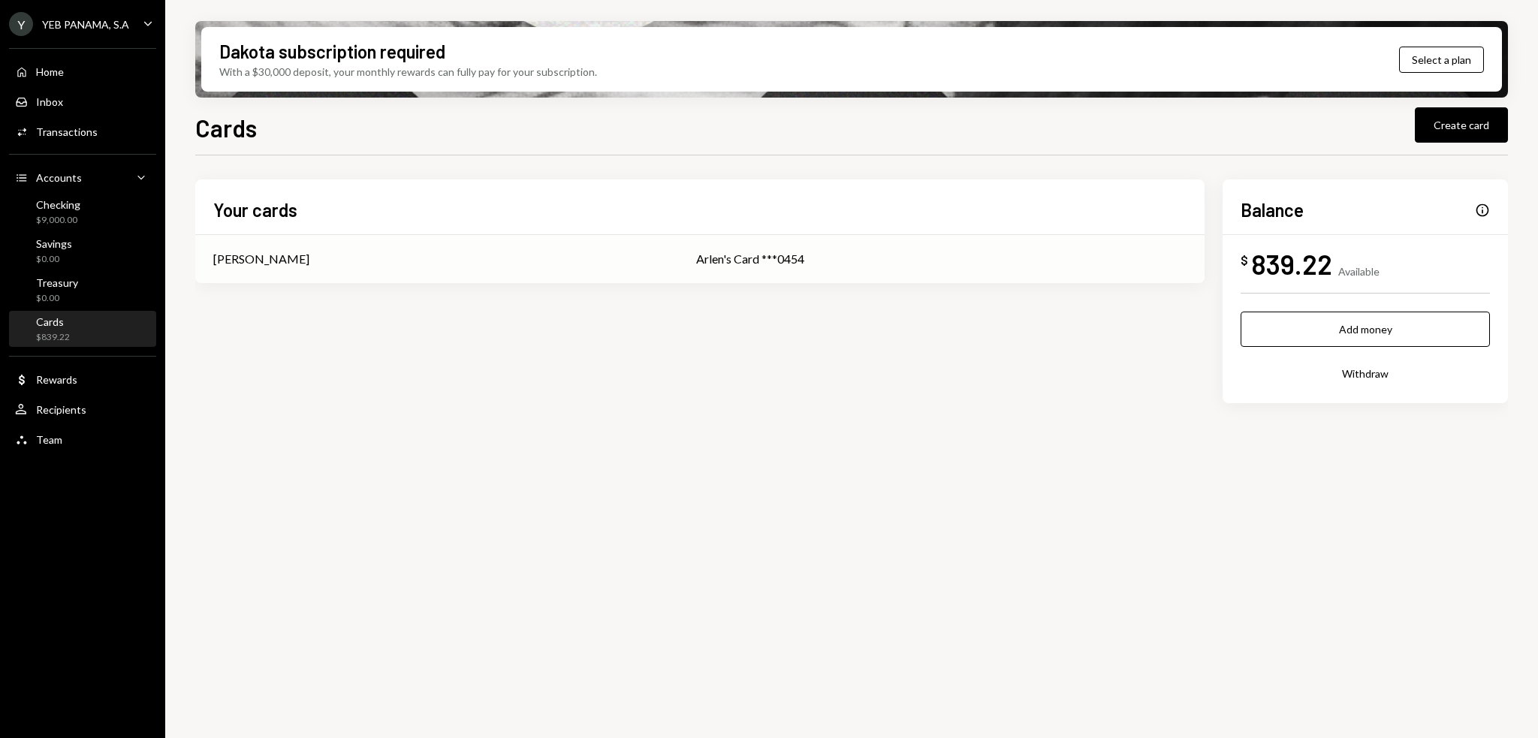
click at [370, 270] on td "Arlen Lozano" at bounding box center [436, 259] width 483 height 48
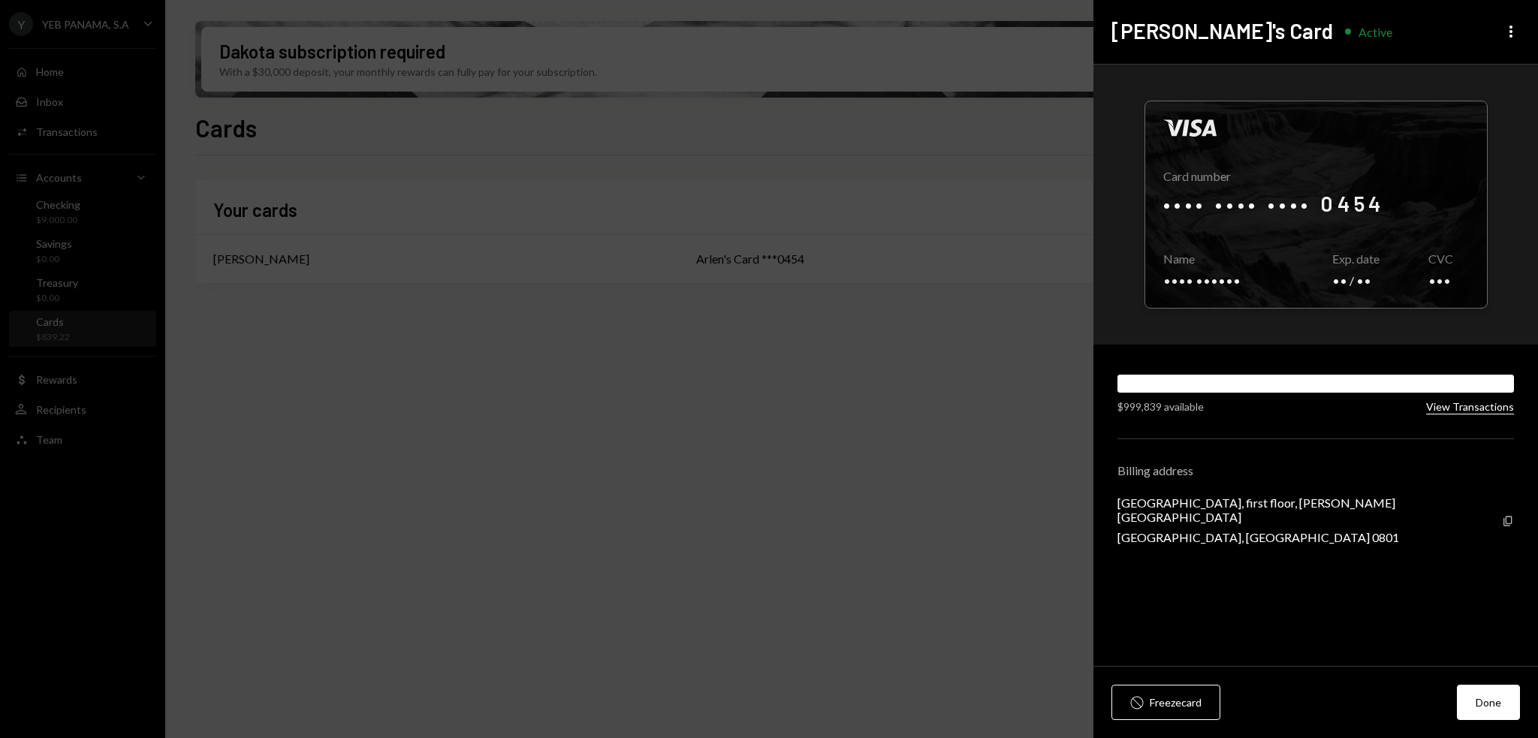
click at [1462, 401] on button "View Transactions" at bounding box center [1470, 407] width 88 height 14
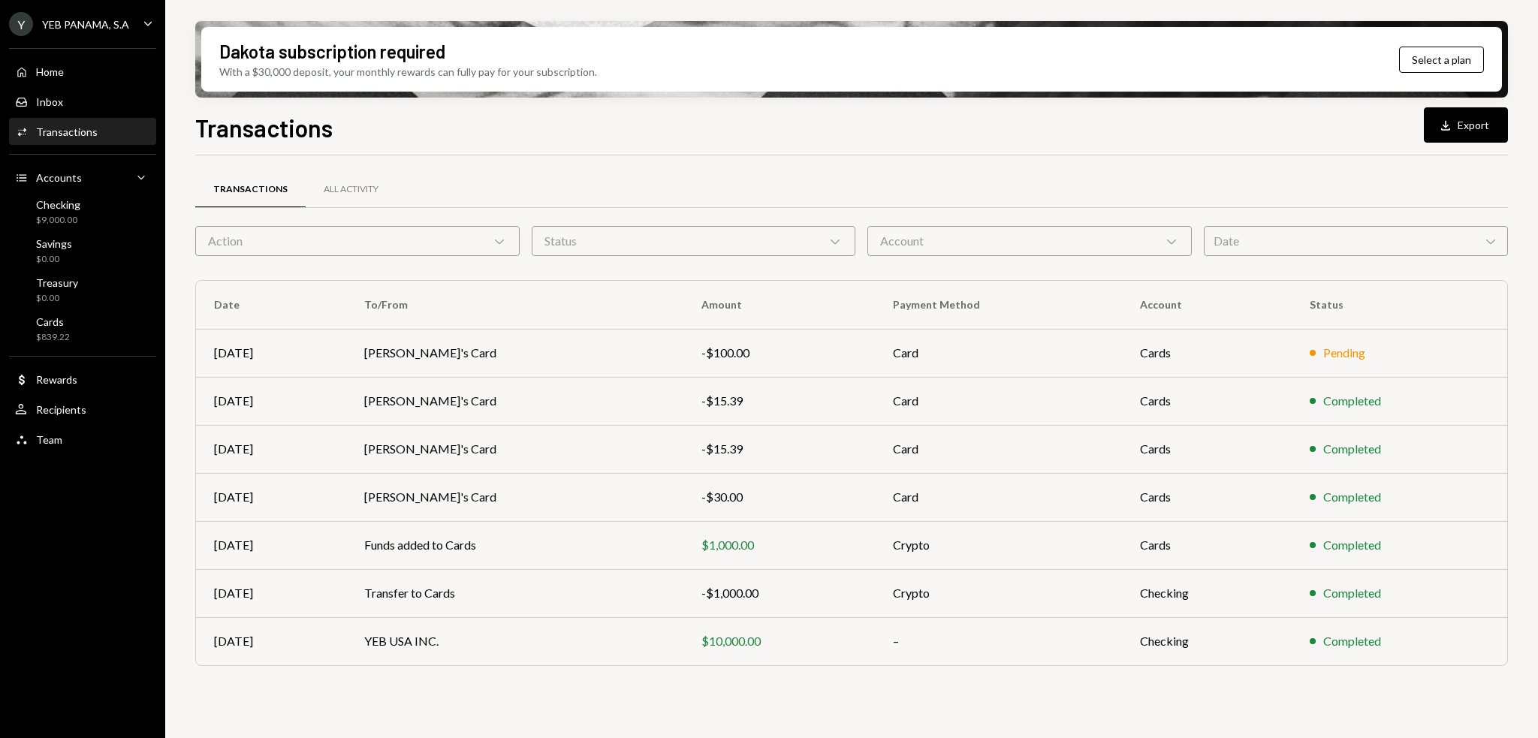
click at [651, 701] on div "Transactions All Activity Action Chevron Down Status Chevron Down Account Chevr…" at bounding box center [851, 455] width 1313 height 600
